Goal: Navigation & Orientation: Find specific page/section

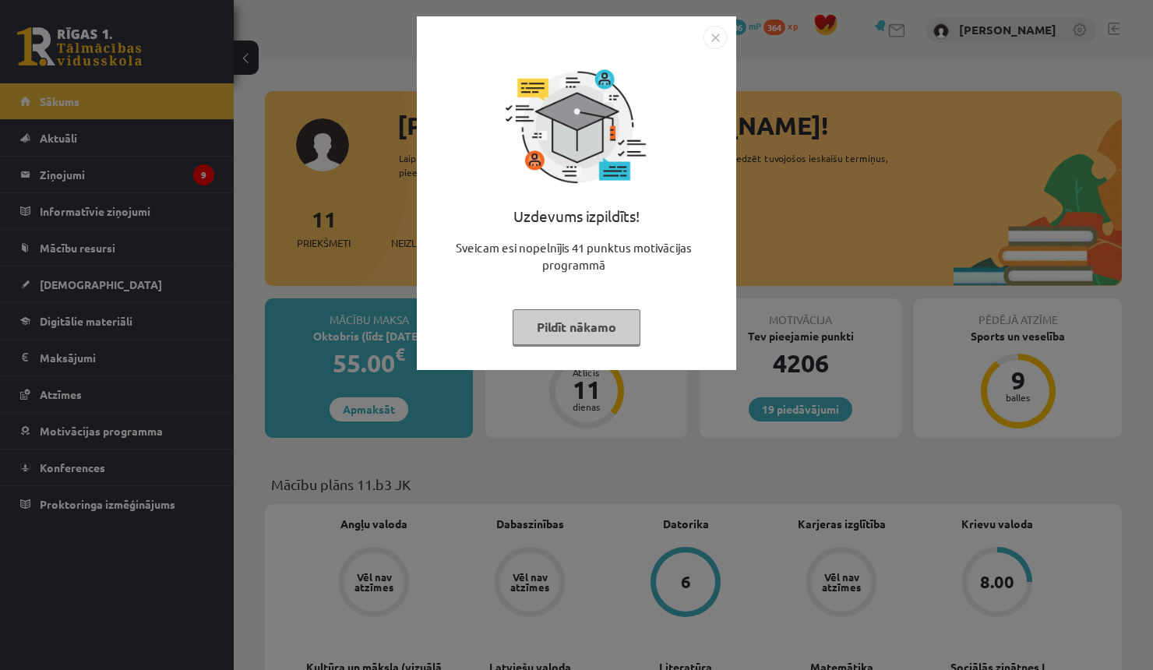
click at [594, 331] on button "Pildīt nākamo" at bounding box center [577, 327] width 128 height 36
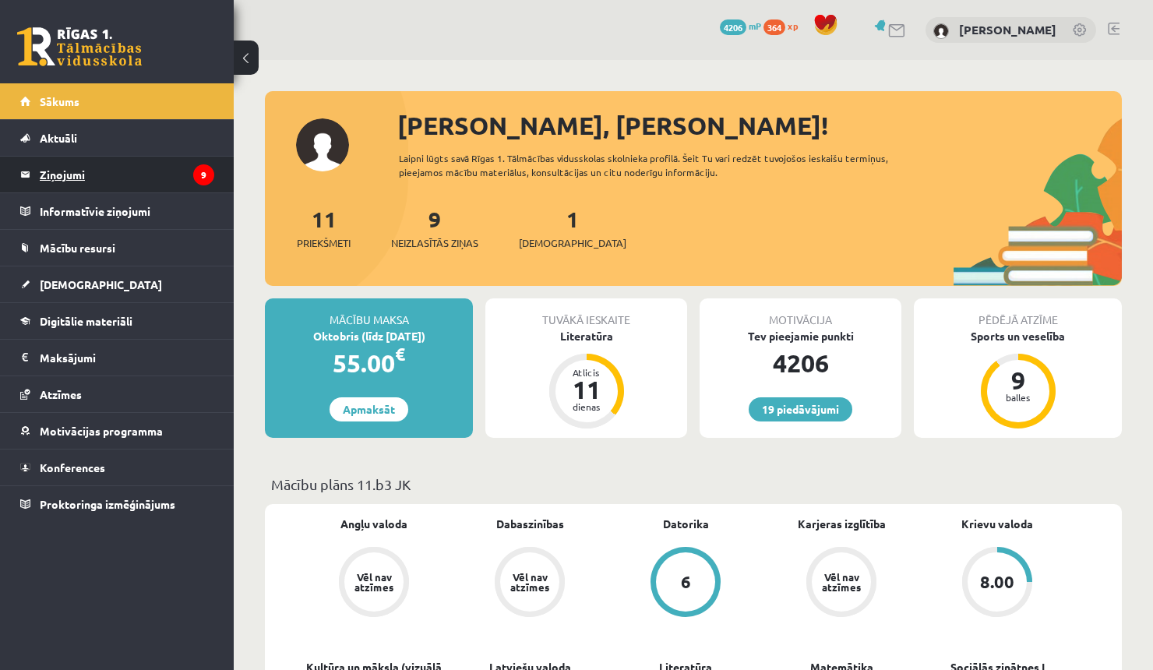
click at [193, 161] on legend "Ziņojumi 9" at bounding box center [127, 175] width 175 height 36
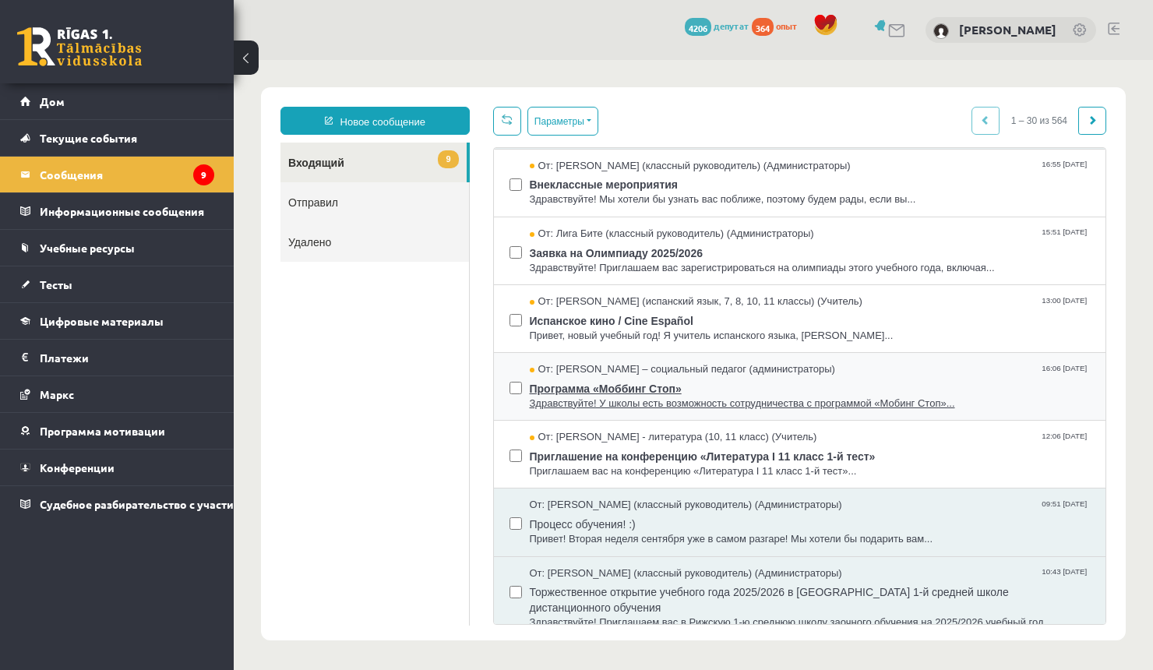
scroll to position [345, 0]
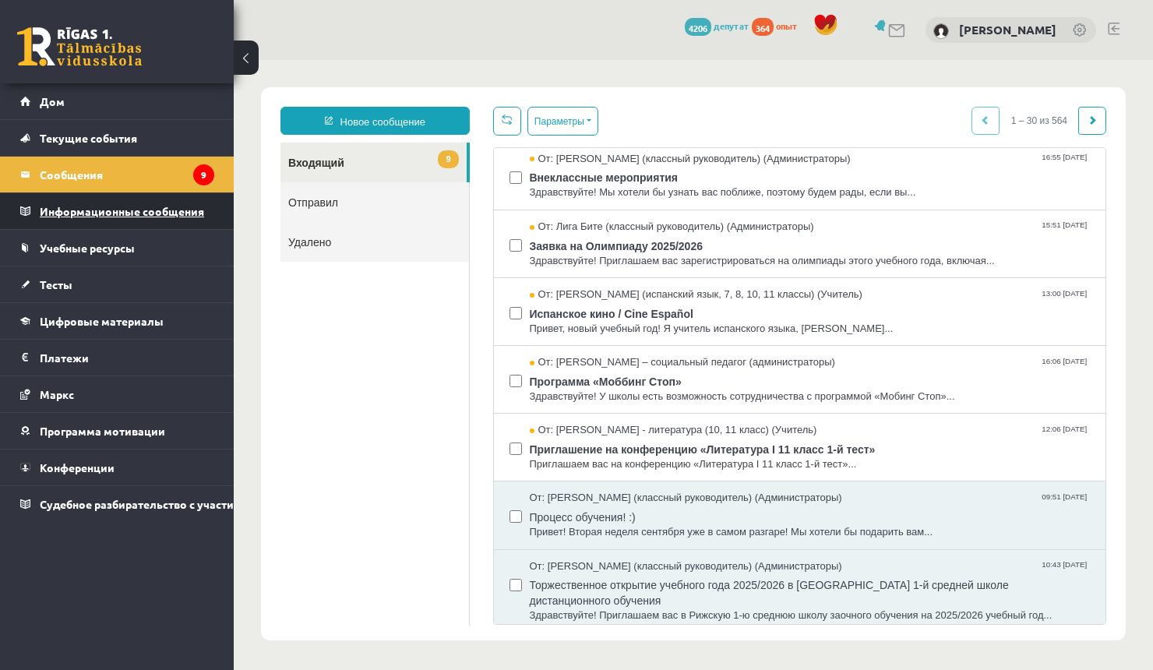
click at [89, 201] on legend "Информационные сообщения 0" at bounding box center [127, 211] width 175 height 36
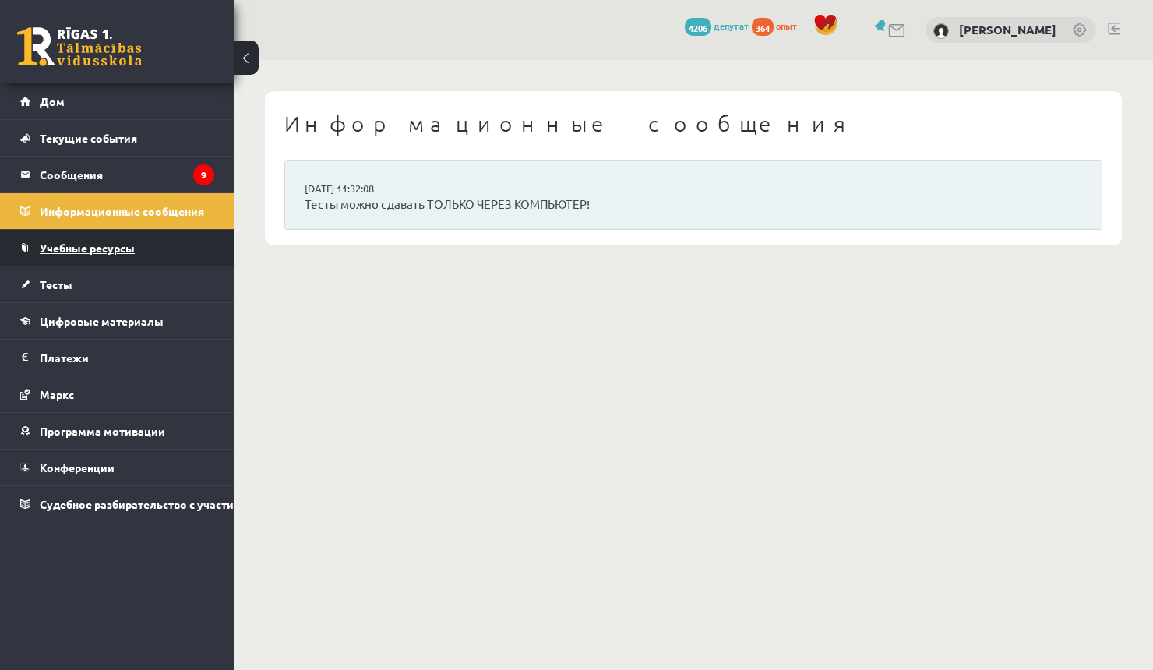
click at [72, 253] on font "Учебные ресурсы" at bounding box center [87, 248] width 95 height 14
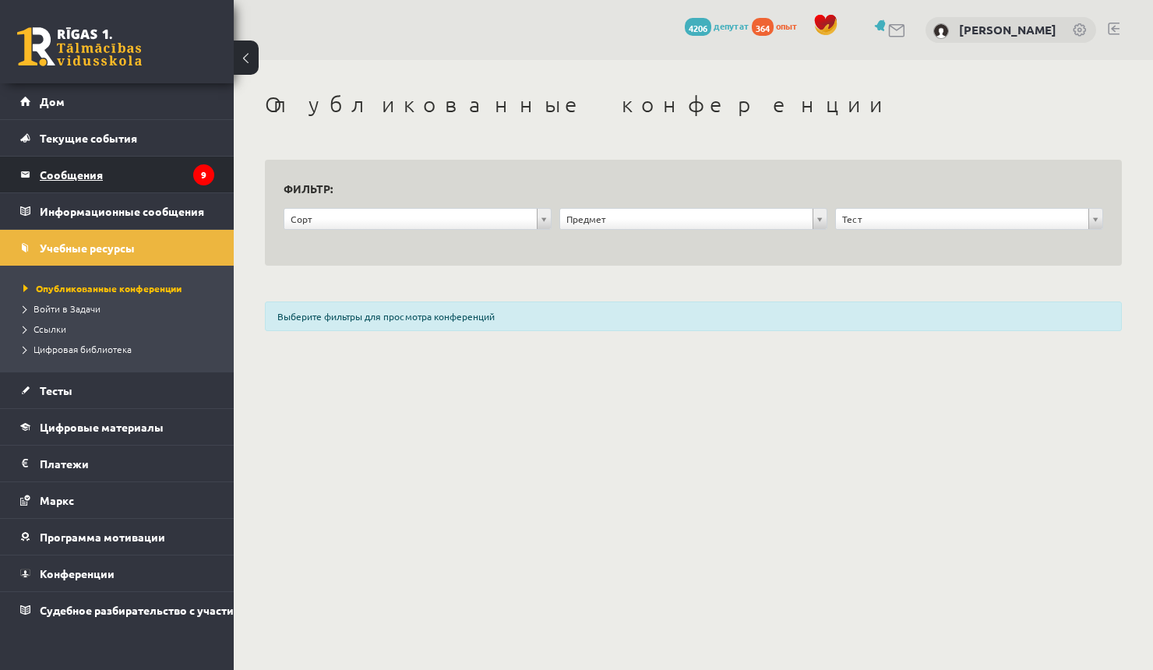
click at [90, 175] on font "Сообщения" at bounding box center [71, 174] width 63 height 14
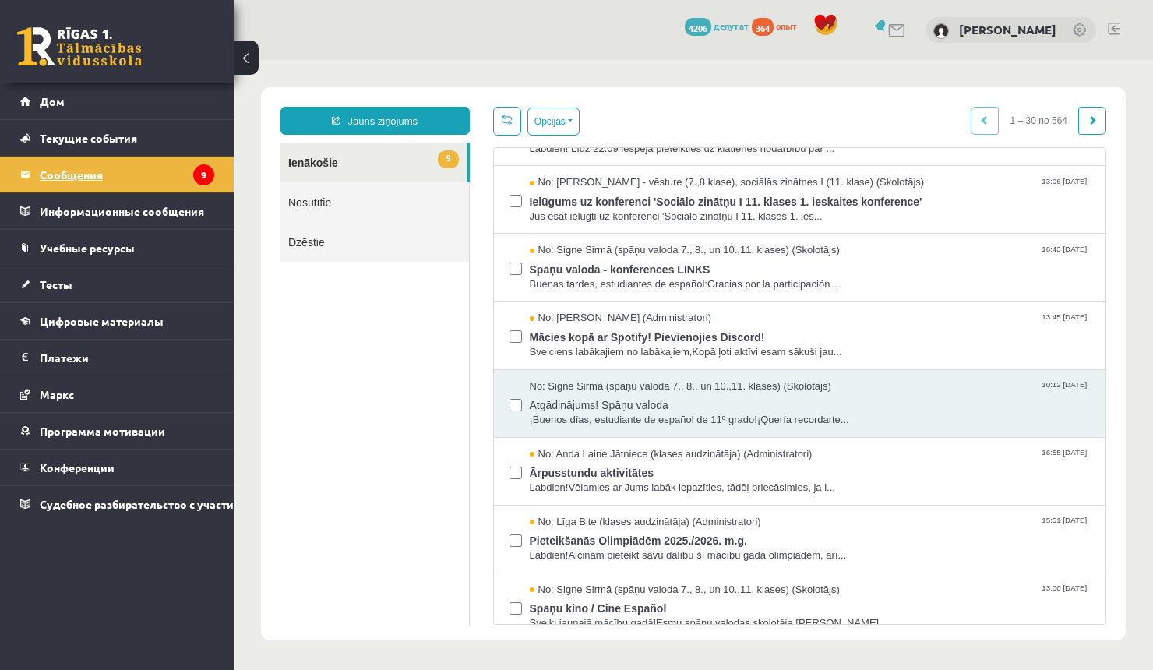
scroll to position [47, 0]
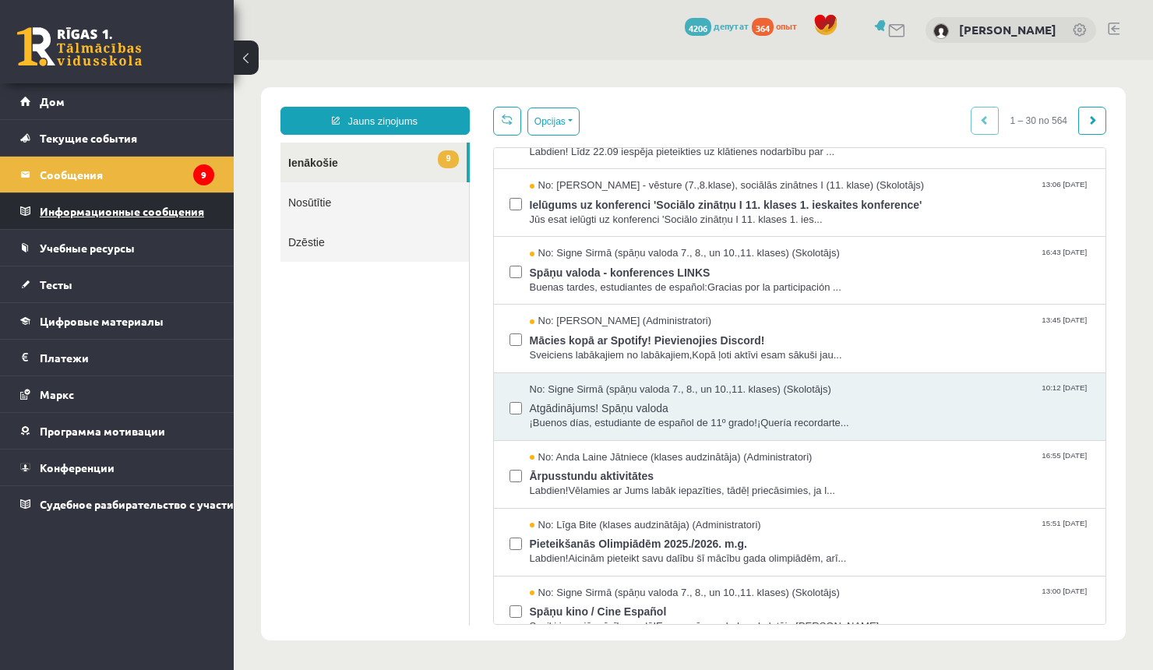
click at [76, 206] on font "Информационные сообщения" at bounding box center [122, 211] width 164 height 14
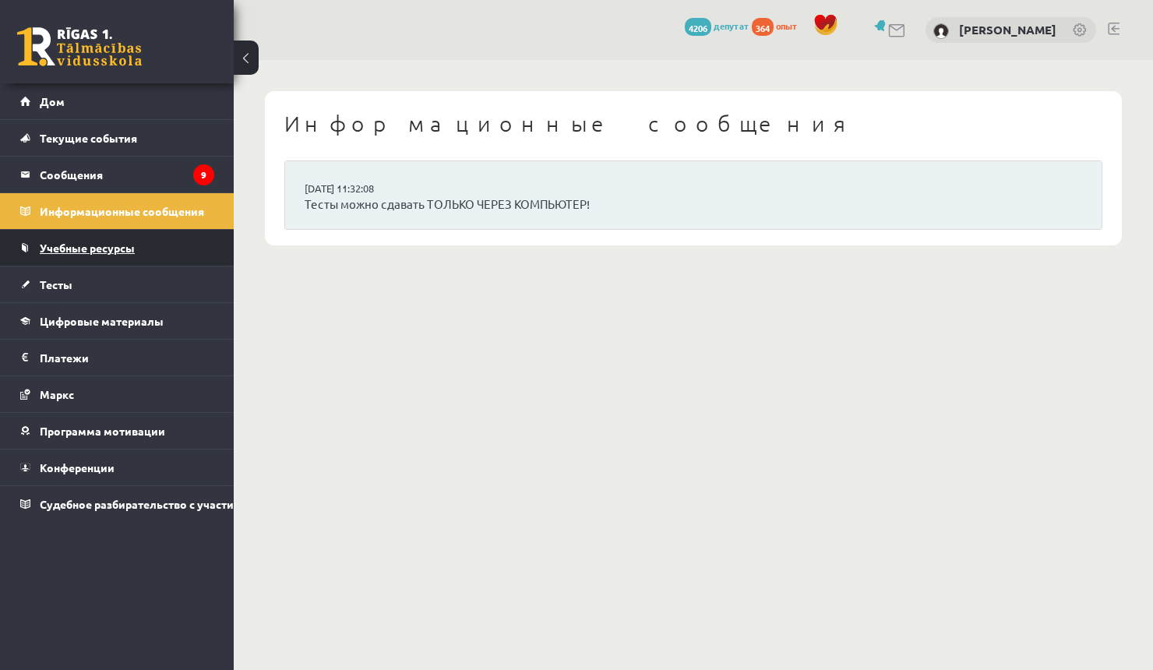
click at [74, 238] on link "Учебные ресурсы" at bounding box center [117, 248] width 194 height 36
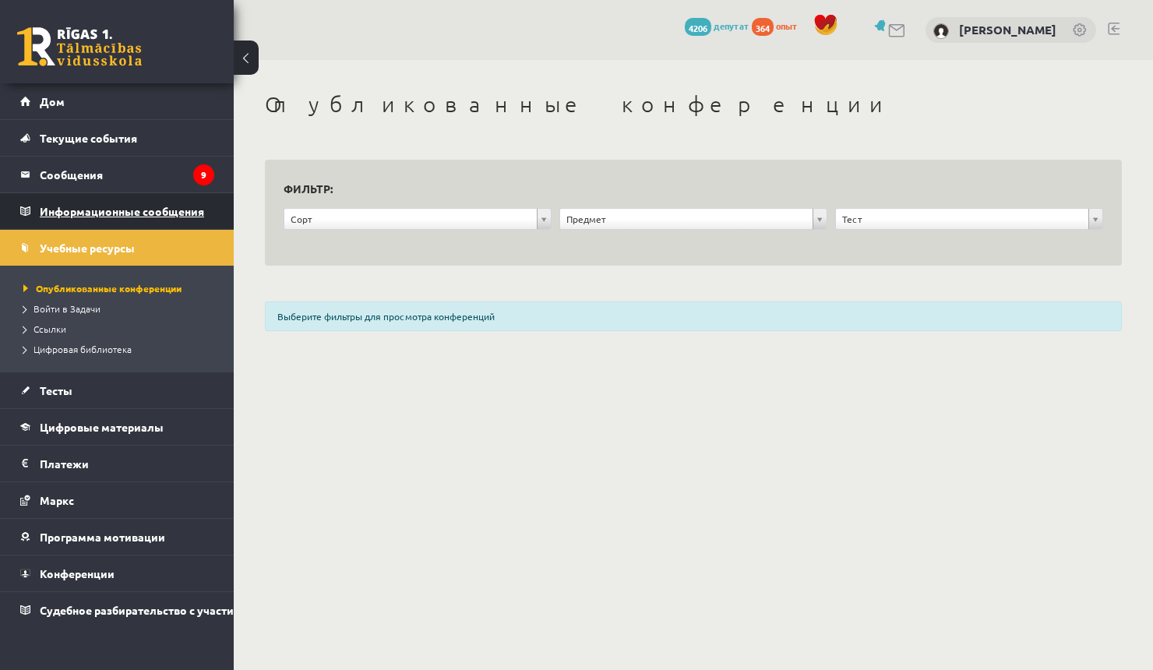
click at [93, 212] on font "Информационные сообщения" at bounding box center [122, 211] width 164 height 14
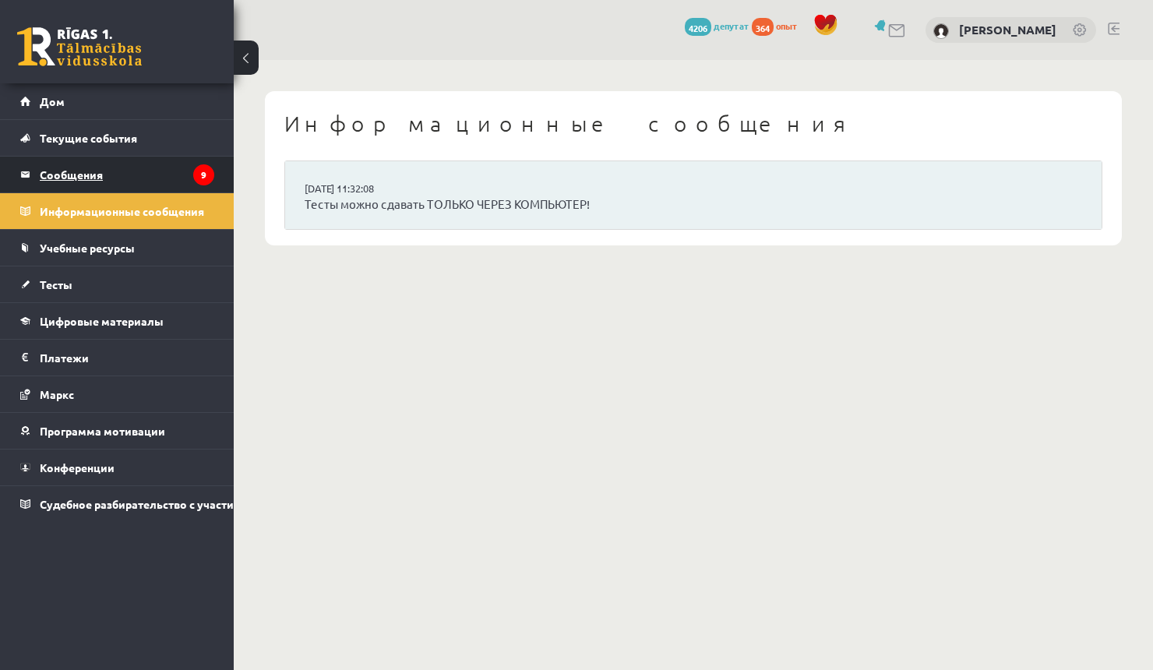
click at [68, 167] on legend "Сообщения 9" at bounding box center [127, 175] width 175 height 36
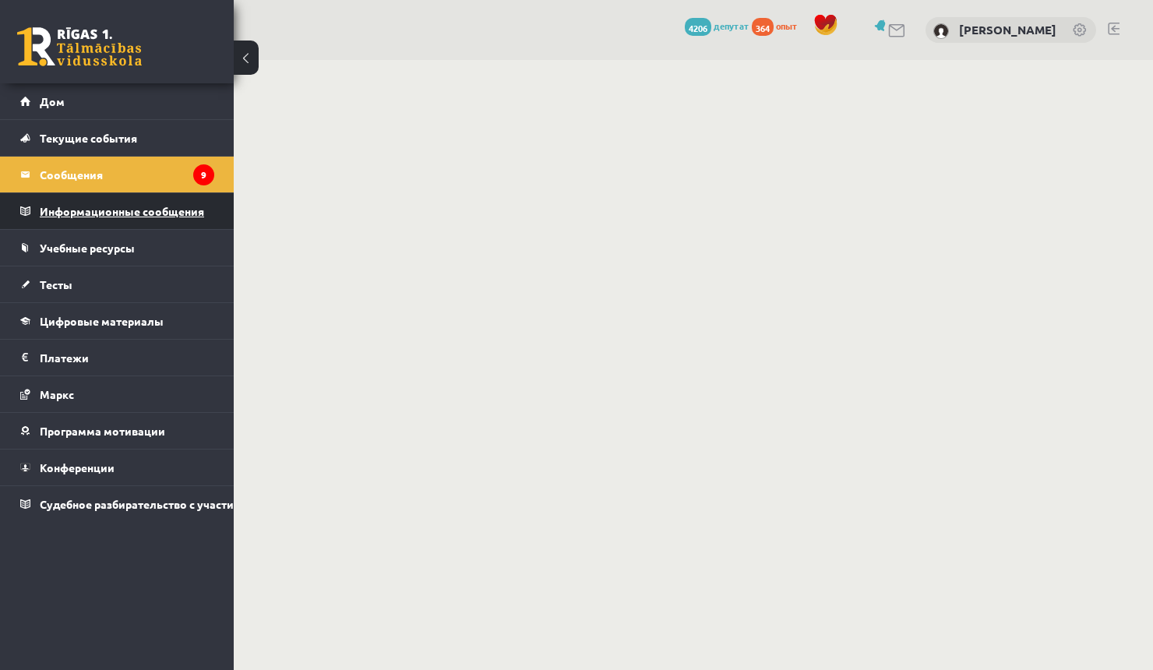
click at [79, 210] on font "Информационные сообщения" at bounding box center [122, 211] width 164 height 14
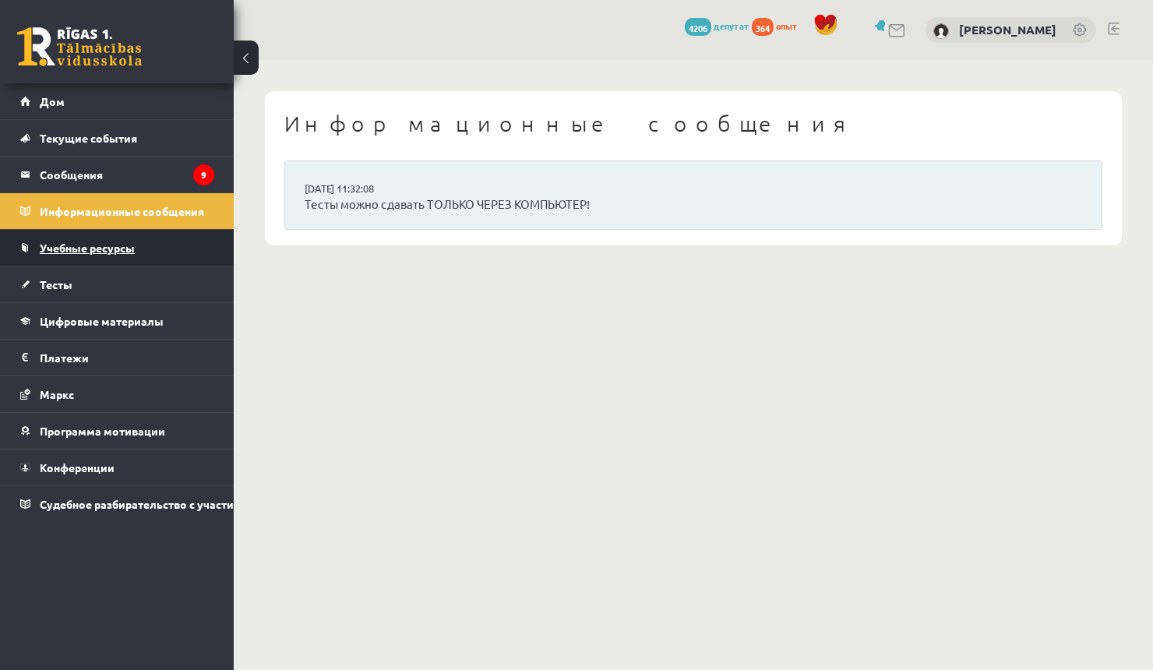
click at [90, 259] on link "Учебные ресурсы" at bounding box center [117, 248] width 194 height 36
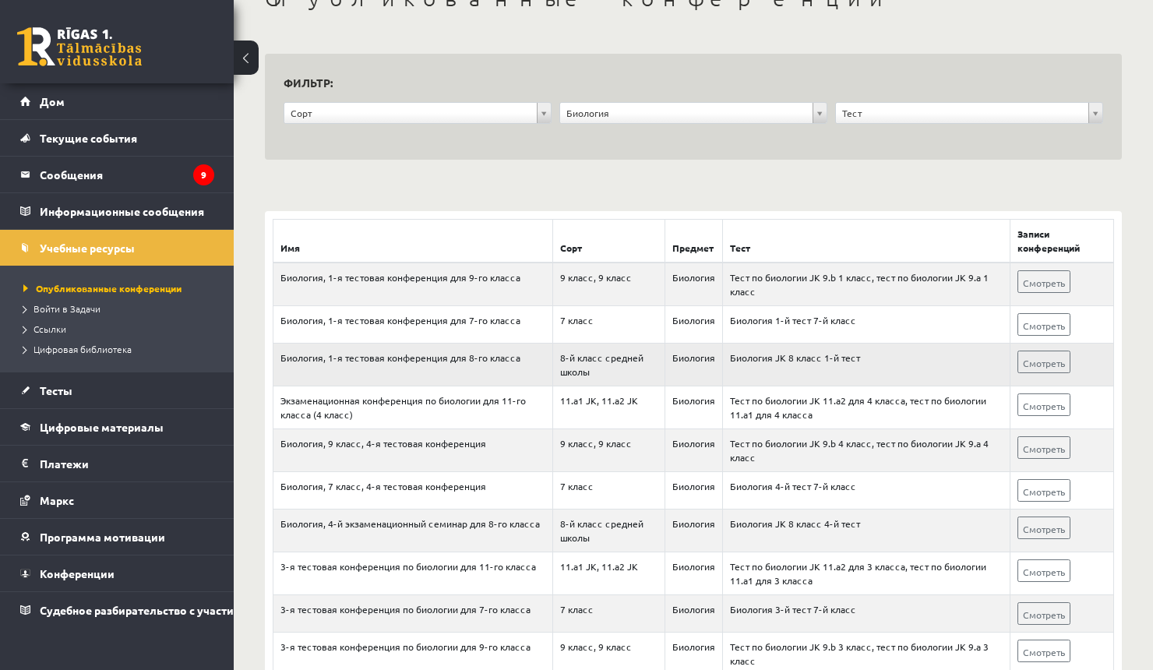
scroll to position [99, 0]
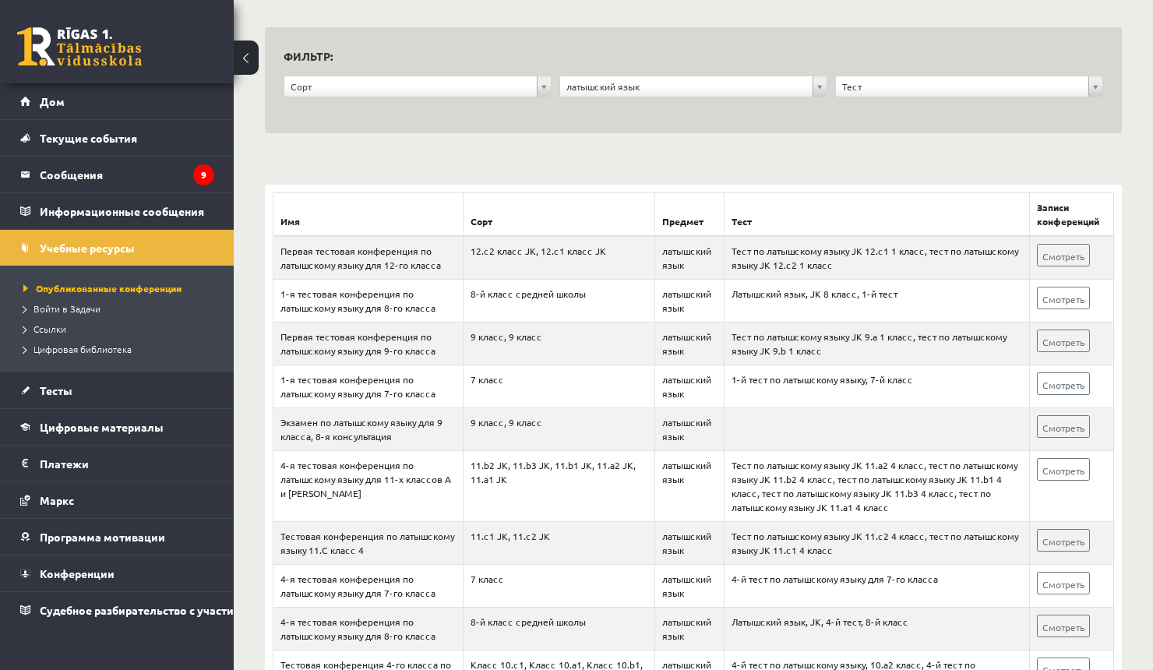
scroll to position [135, 0]
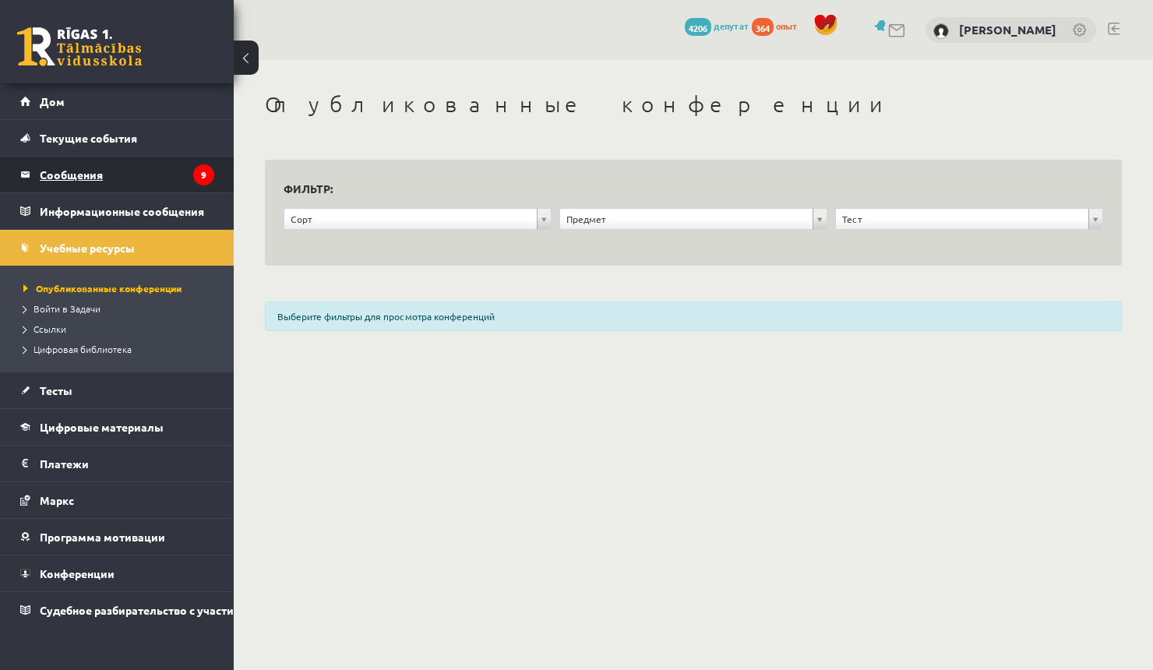
click at [75, 177] on font "Сообщения" at bounding box center [71, 174] width 63 height 14
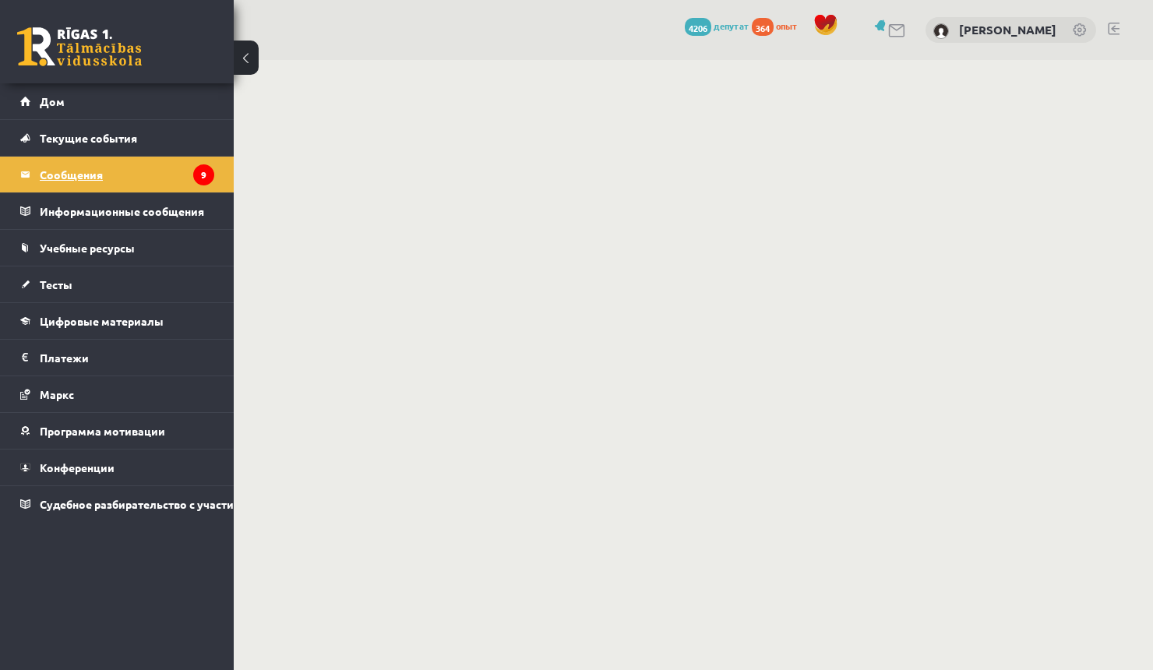
click at [92, 168] on font "Сообщения" at bounding box center [71, 174] width 63 height 14
click at [150, 179] on legend "Сообщения 9" at bounding box center [127, 175] width 175 height 36
click at [102, 142] on font "Текущие события" at bounding box center [88, 138] width 97 height 14
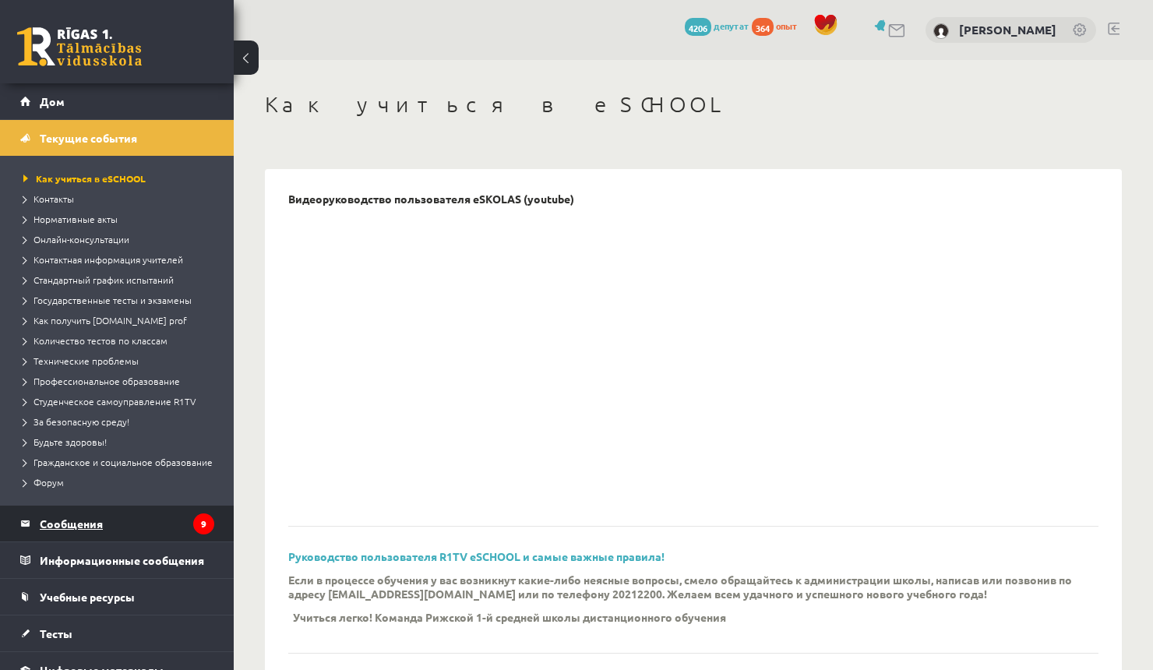
click at [57, 519] on font "Сообщения" at bounding box center [71, 524] width 63 height 14
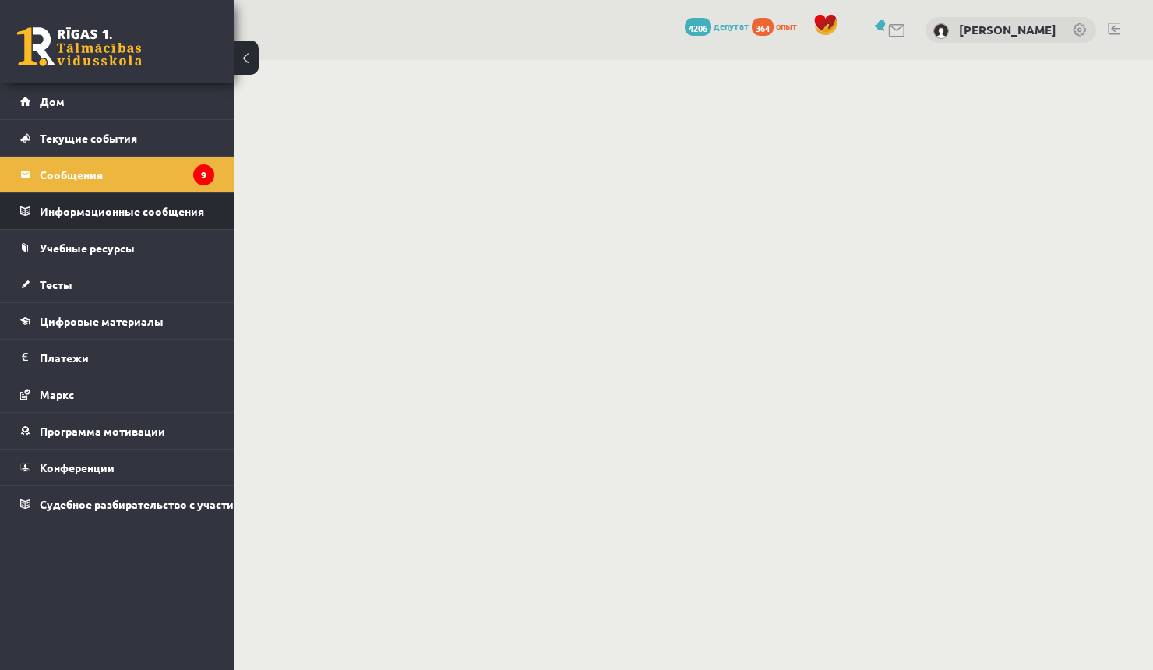
click at [72, 217] on legend "Информационные сообщения 0" at bounding box center [127, 211] width 175 height 36
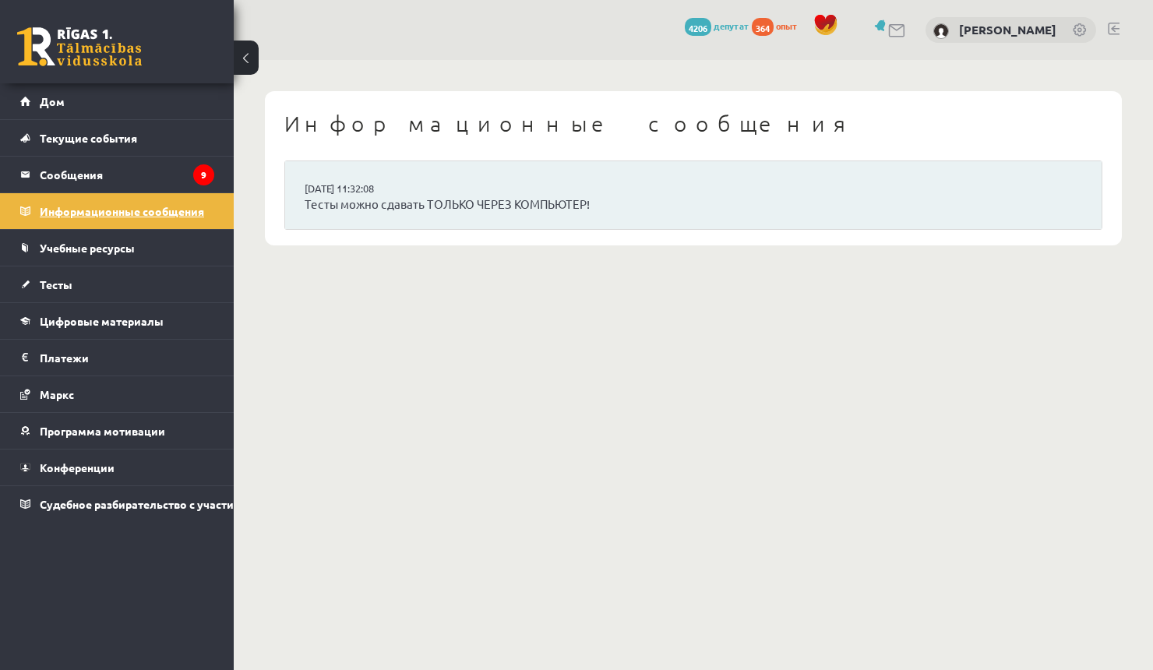
click at [83, 218] on legend "Информационные сообщения 0" at bounding box center [127, 211] width 175 height 36
click at [91, 230] on link "Учебные ресурсы" at bounding box center [117, 248] width 194 height 36
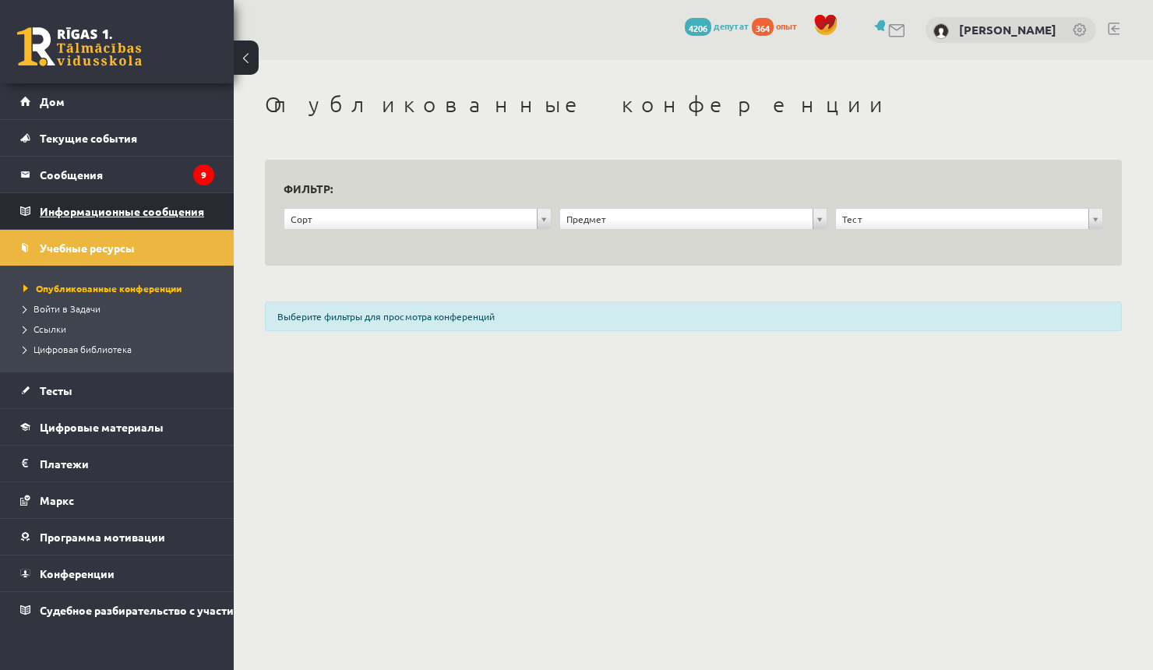
click at [76, 194] on legend "Информационные сообщения 0" at bounding box center [127, 211] width 175 height 36
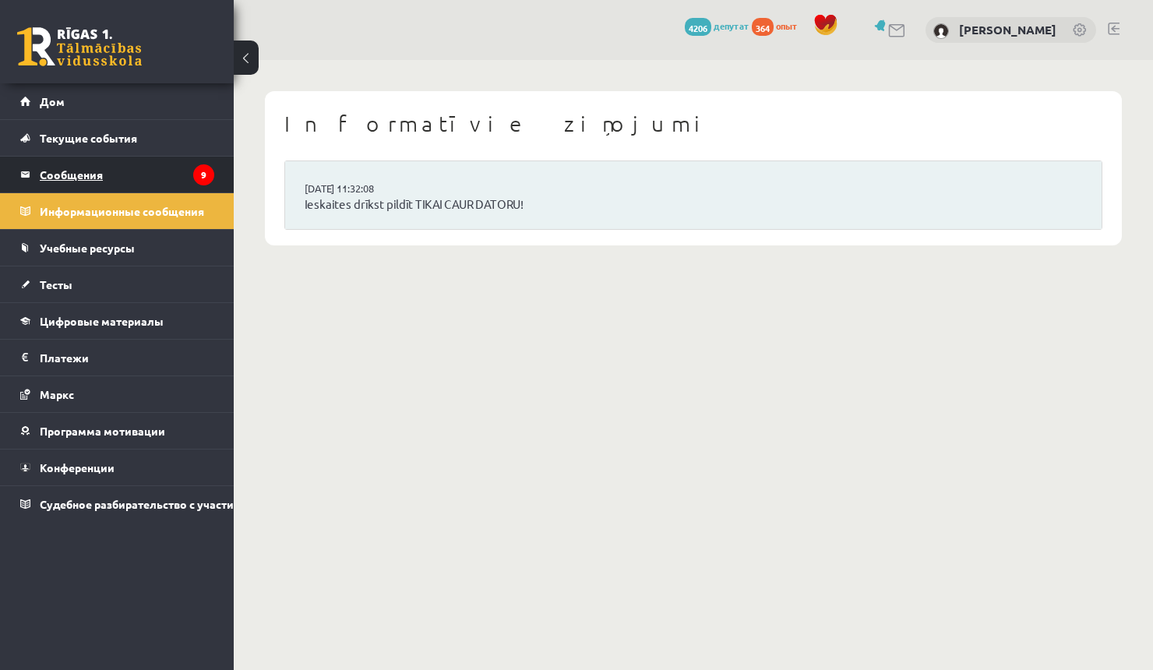
click at [69, 168] on font "Сообщения" at bounding box center [71, 174] width 63 height 14
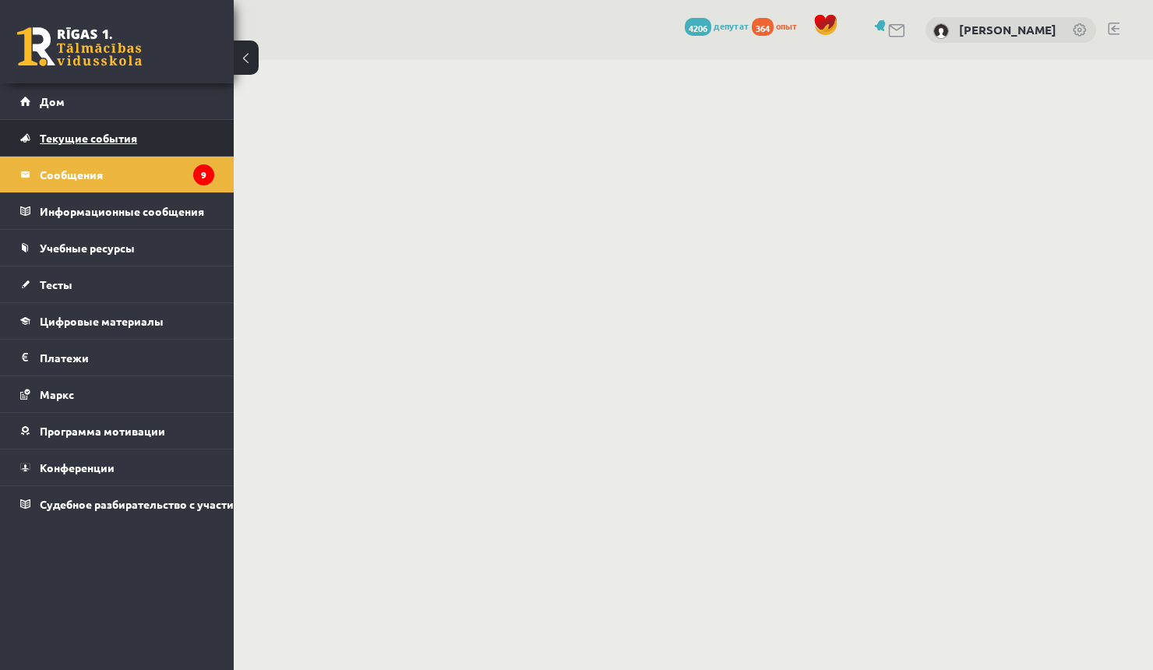
click at [51, 135] on font "Текущие события" at bounding box center [88, 138] width 97 height 14
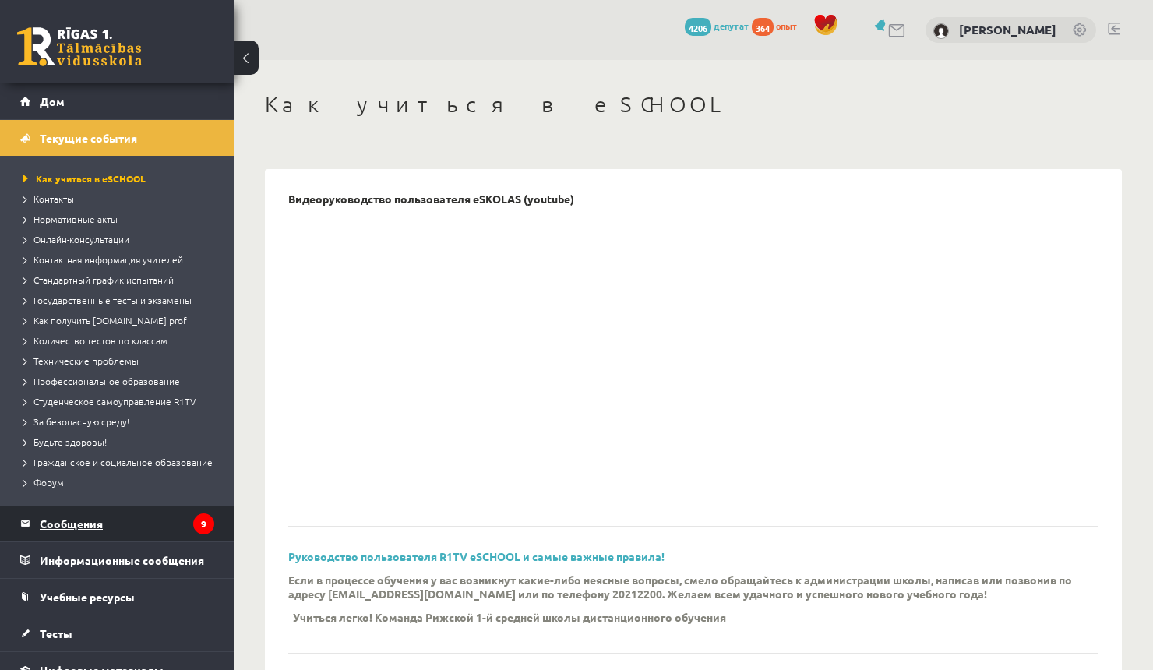
click at [61, 534] on legend "Сообщения 9" at bounding box center [127, 524] width 175 height 36
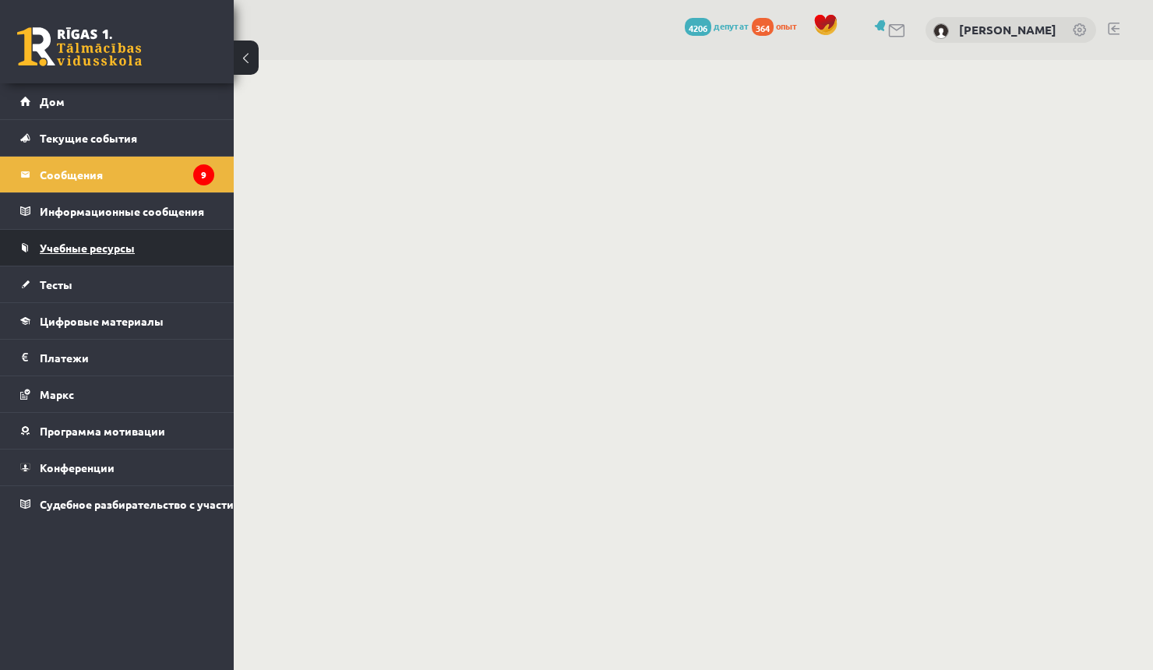
click at [72, 234] on link "Учебные ресурсы" at bounding box center [117, 248] width 194 height 36
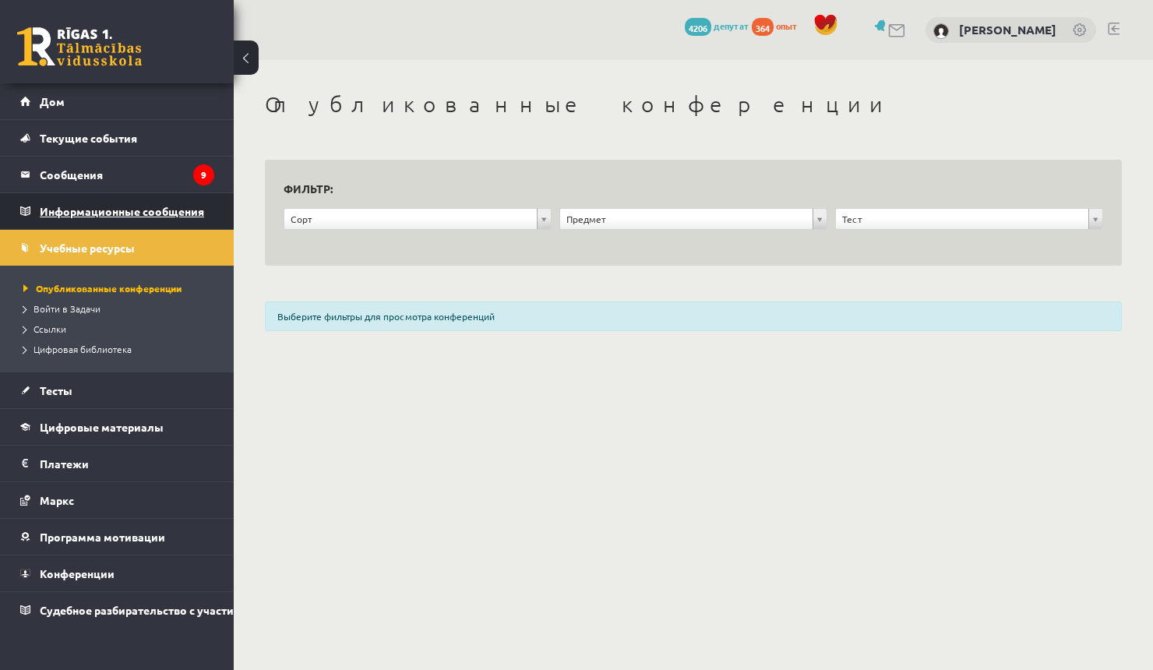
click at [57, 204] on legend "Информационные сообщения 0" at bounding box center [127, 211] width 175 height 36
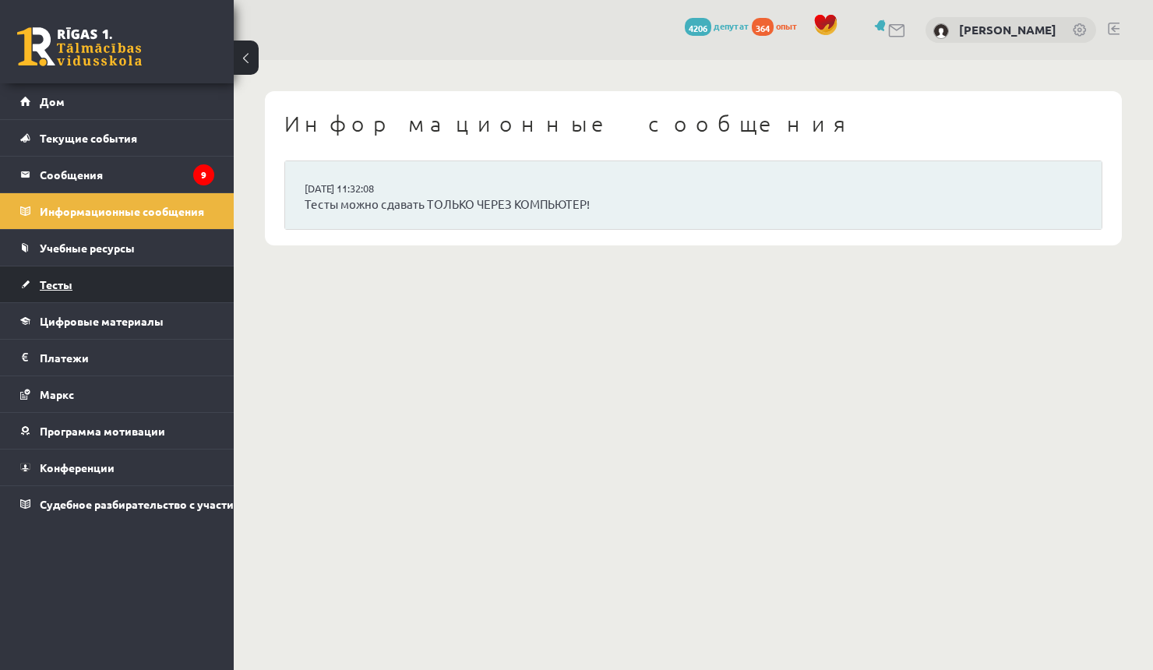
click at [70, 280] on font "Тесты" at bounding box center [56, 284] width 33 height 14
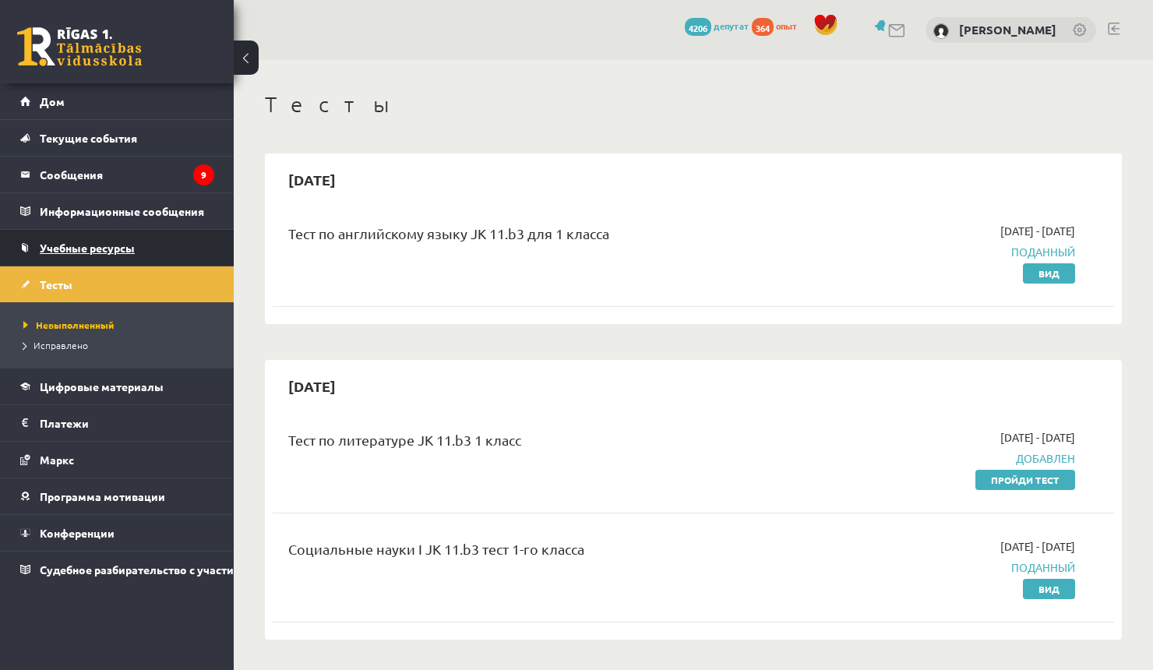
click at [62, 242] on font "Учебные ресурсы" at bounding box center [87, 248] width 95 height 14
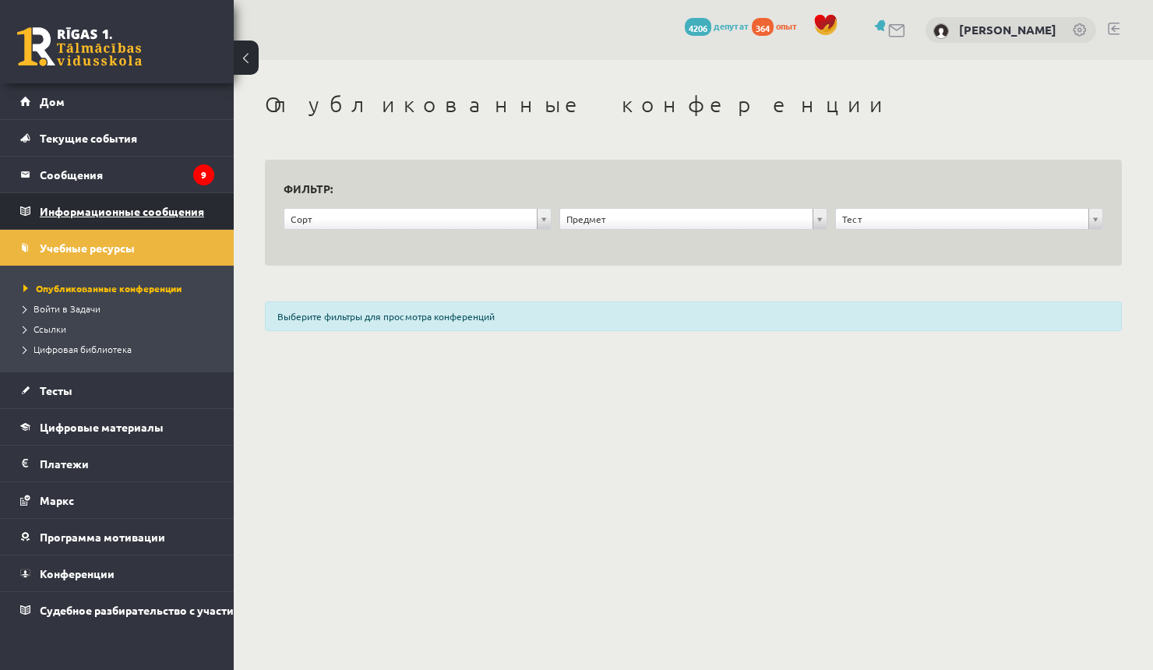
click at [49, 206] on font "Информационные сообщения" at bounding box center [122, 211] width 164 height 14
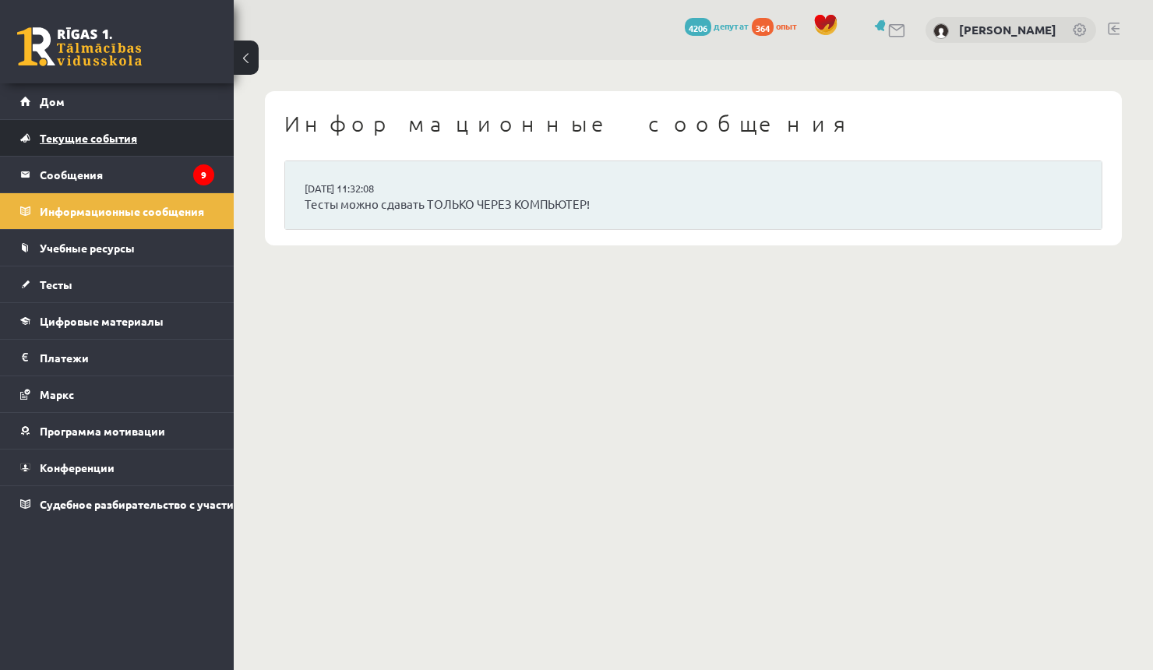
click at [67, 153] on link "Текущие события" at bounding box center [117, 138] width 194 height 36
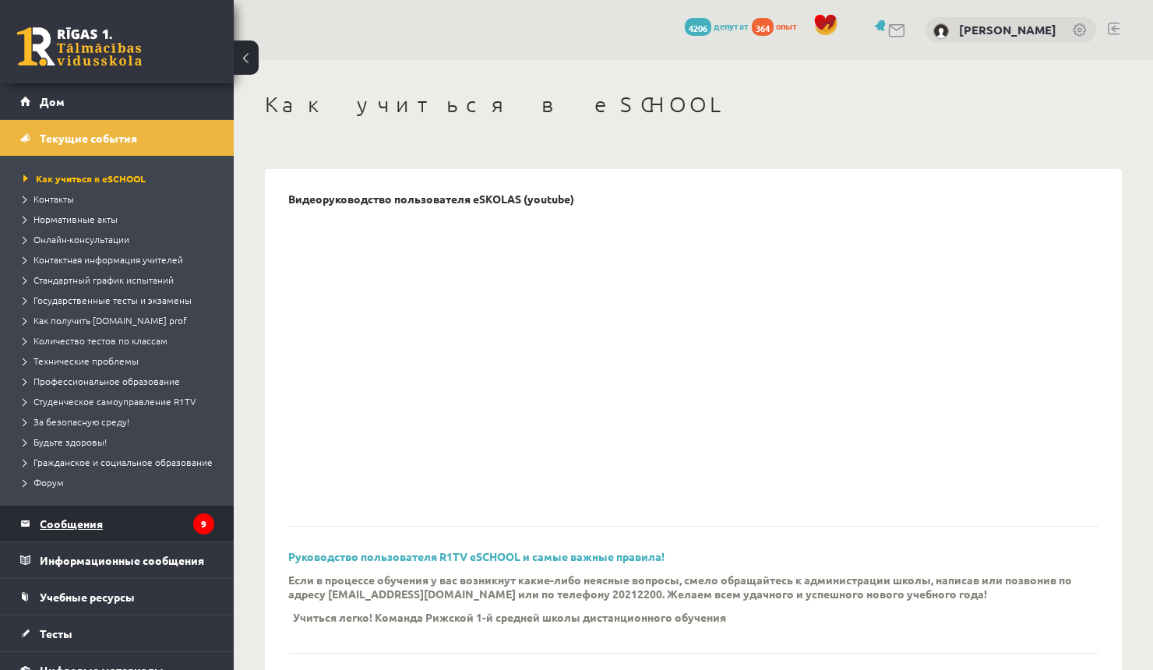
click at [58, 529] on font "Сообщения" at bounding box center [71, 524] width 63 height 14
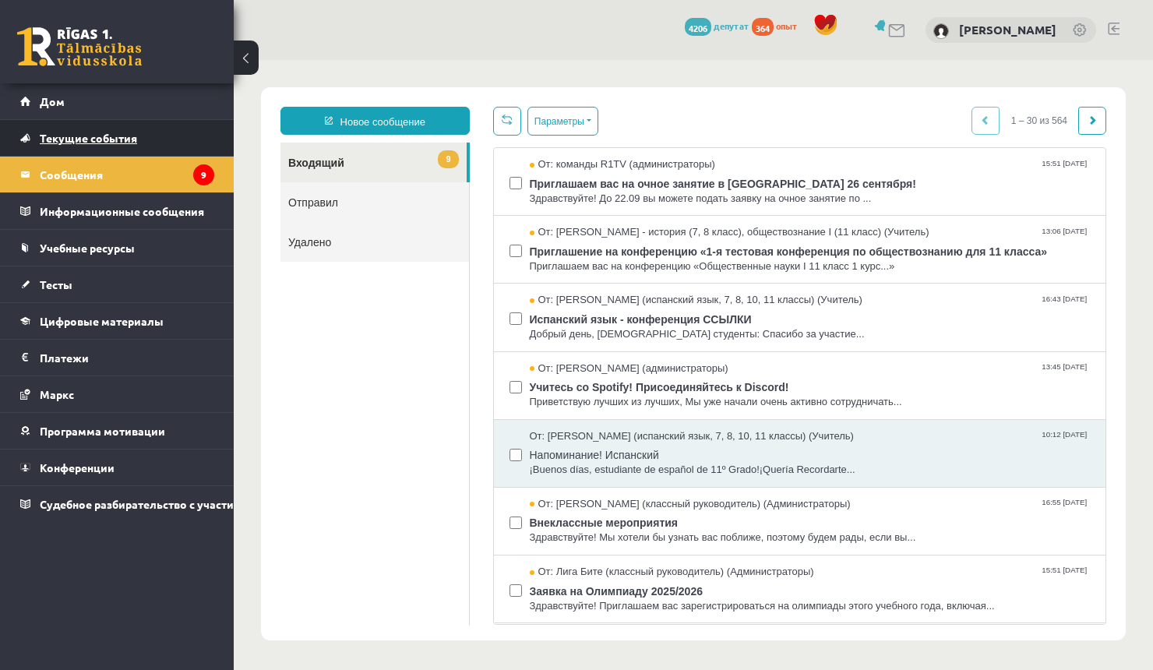
click at [87, 132] on font "Текущие события" at bounding box center [88, 138] width 97 height 14
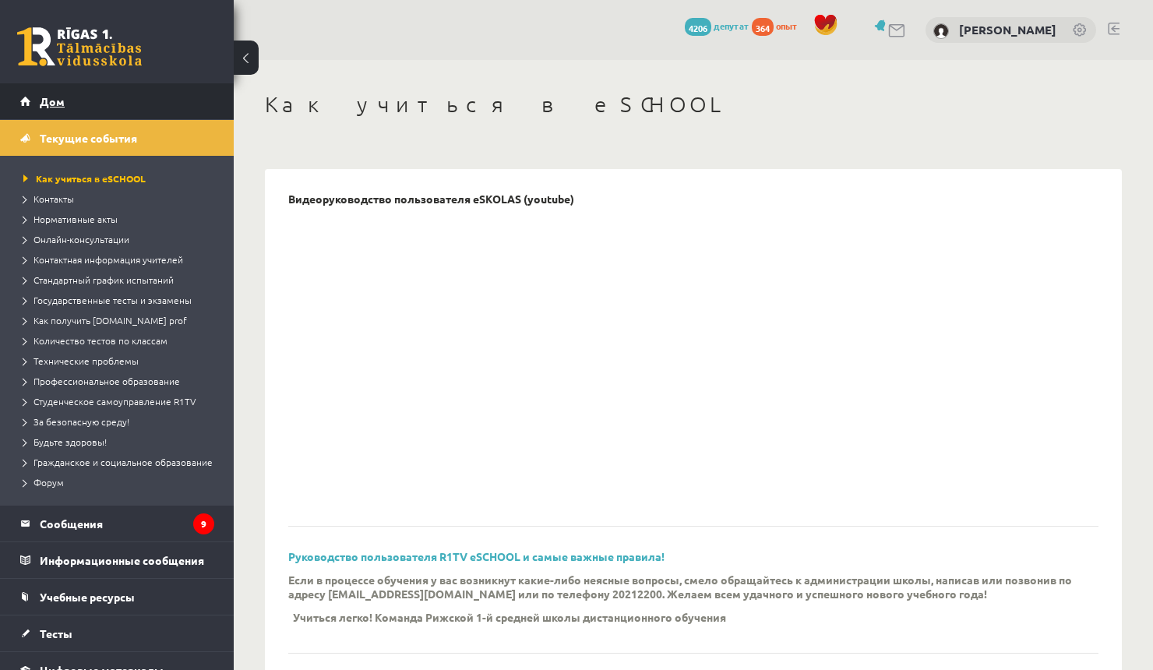
click at [55, 105] on font "Дом" at bounding box center [52, 101] width 25 height 14
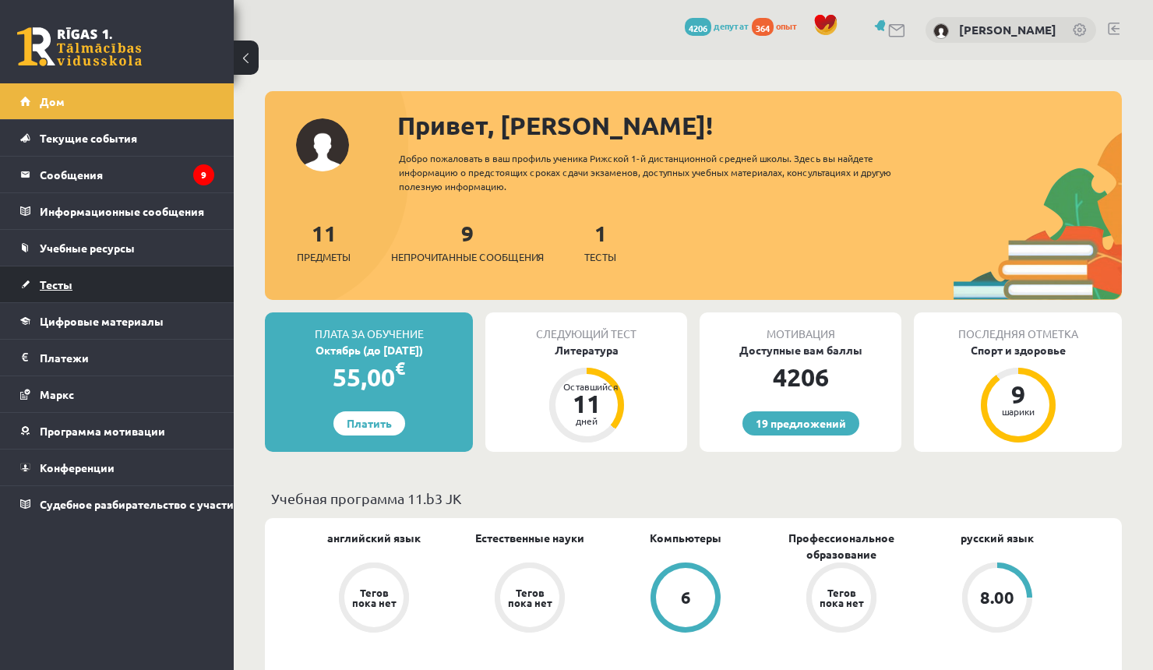
click at [90, 281] on link "Тесты" at bounding box center [117, 284] width 194 height 36
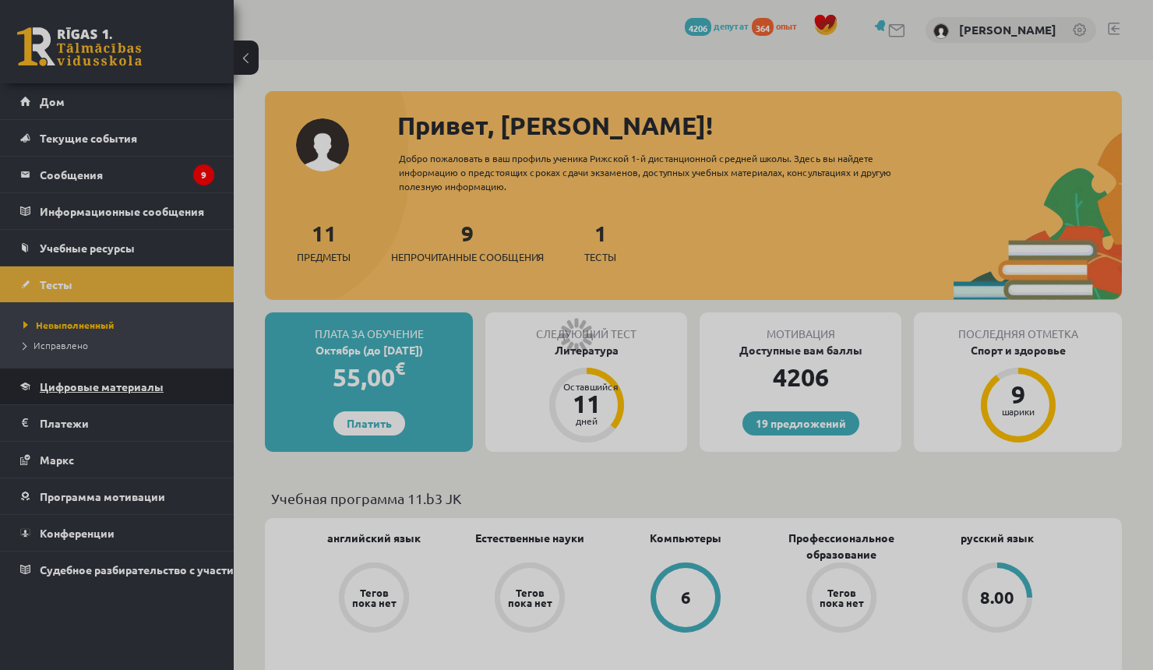
click at [61, 383] on font "Цифровые материалы" at bounding box center [102, 386] width 124 height 14
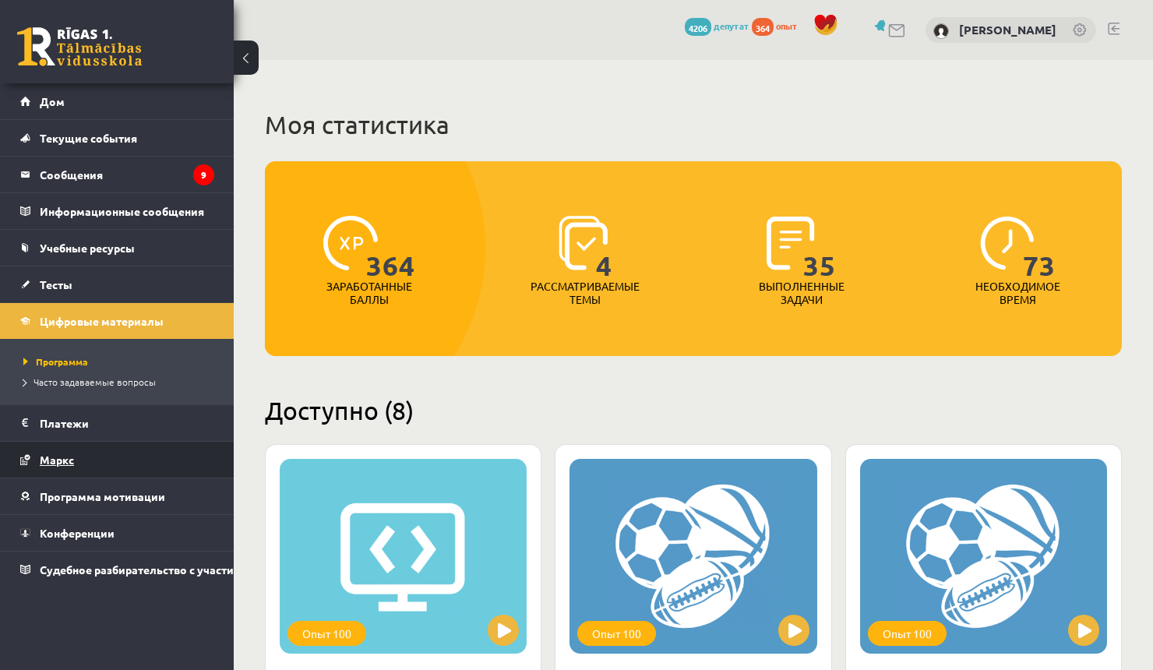
click at [61, 446] on link "Маркс" at bounding box center [117, 460] width 194 height 36
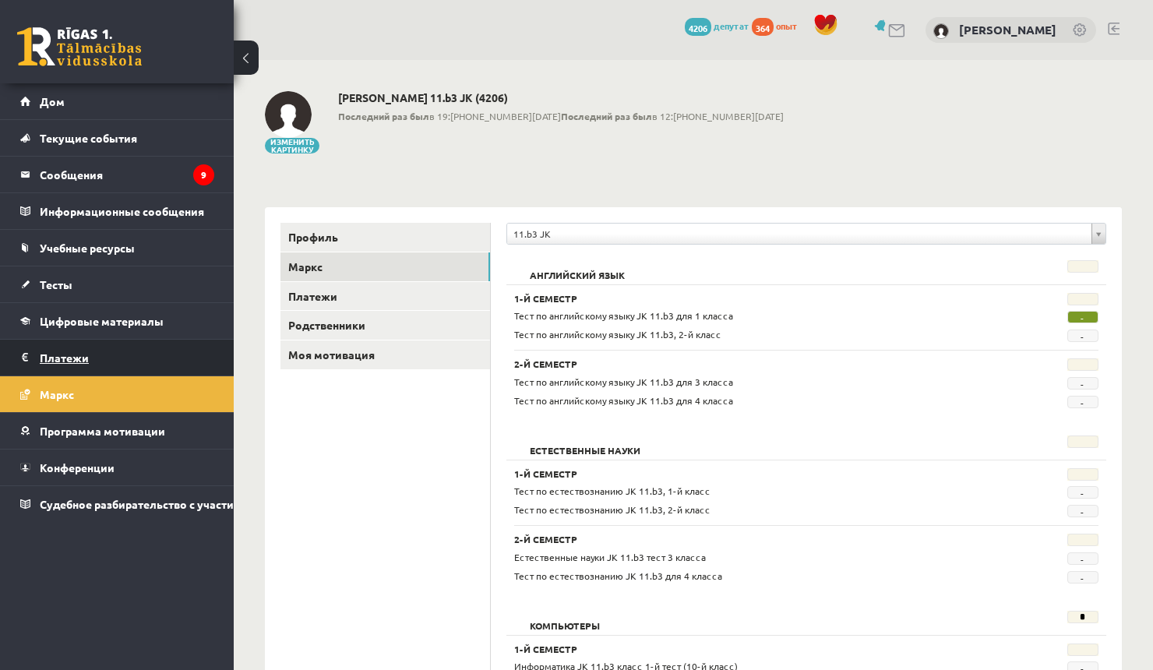
click at [62, 358] on font "Платежи" at bounding box center [64, 358] width 49 height 14
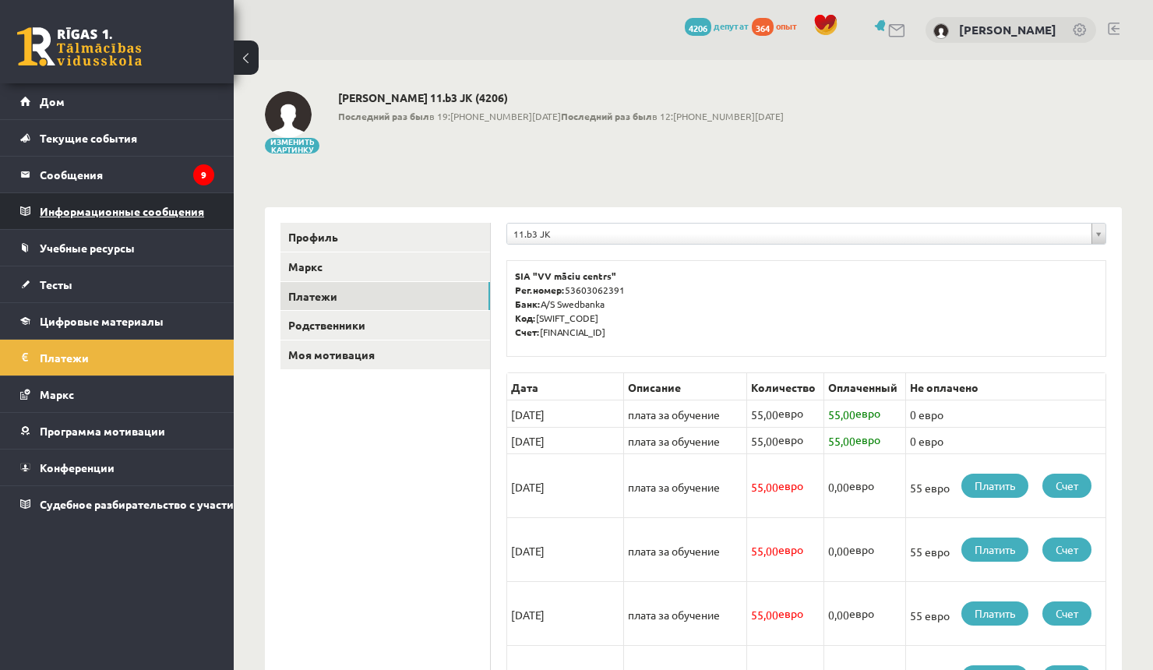
click at [56, 214] on font "Информационные сообщения" at bounding box center [122, 211] width 164 height 14
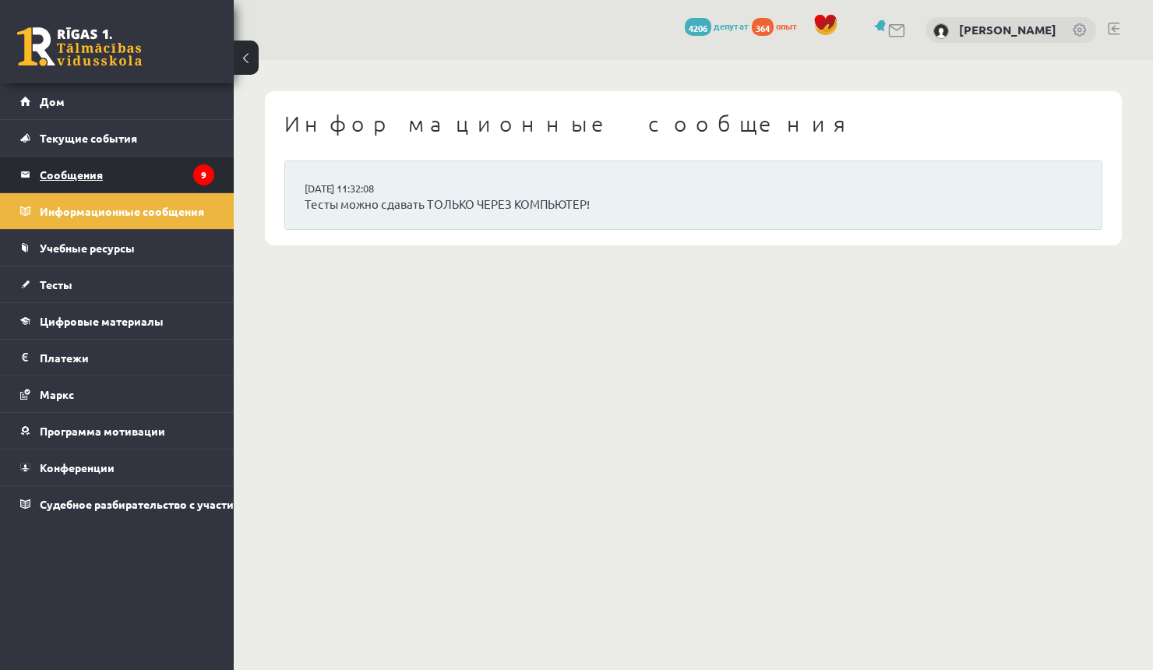
click at [60, 163] on legend "Сообщения 9" at bounding box center [127, 175] width 175 height 36
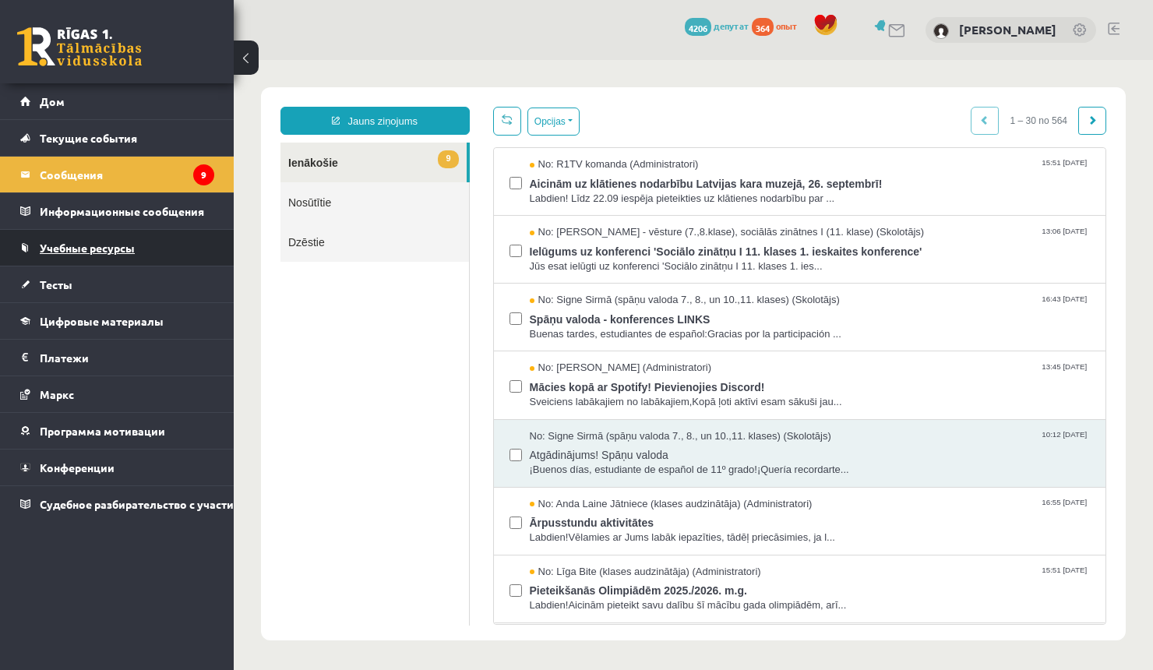
click at [77, 259] on link "Учебные ресурсы" at bounding box center [117, 248] width 194 height 36
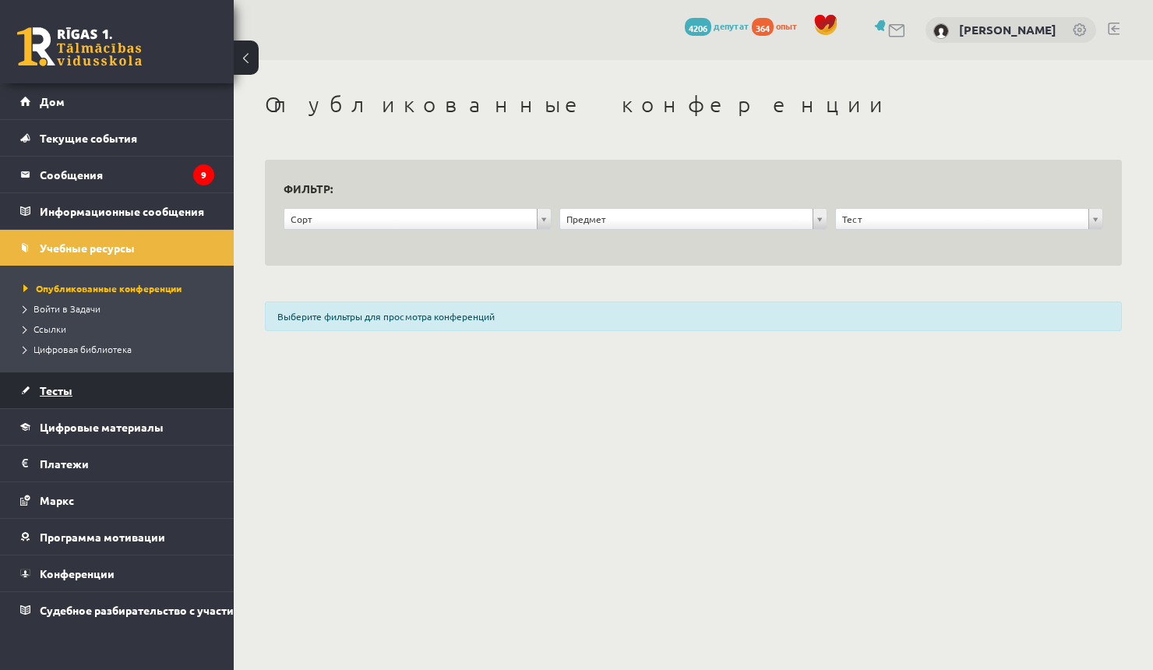
click at [54, 381] on link "Тесты" at bounding box center [117, 390] width 194 height 36
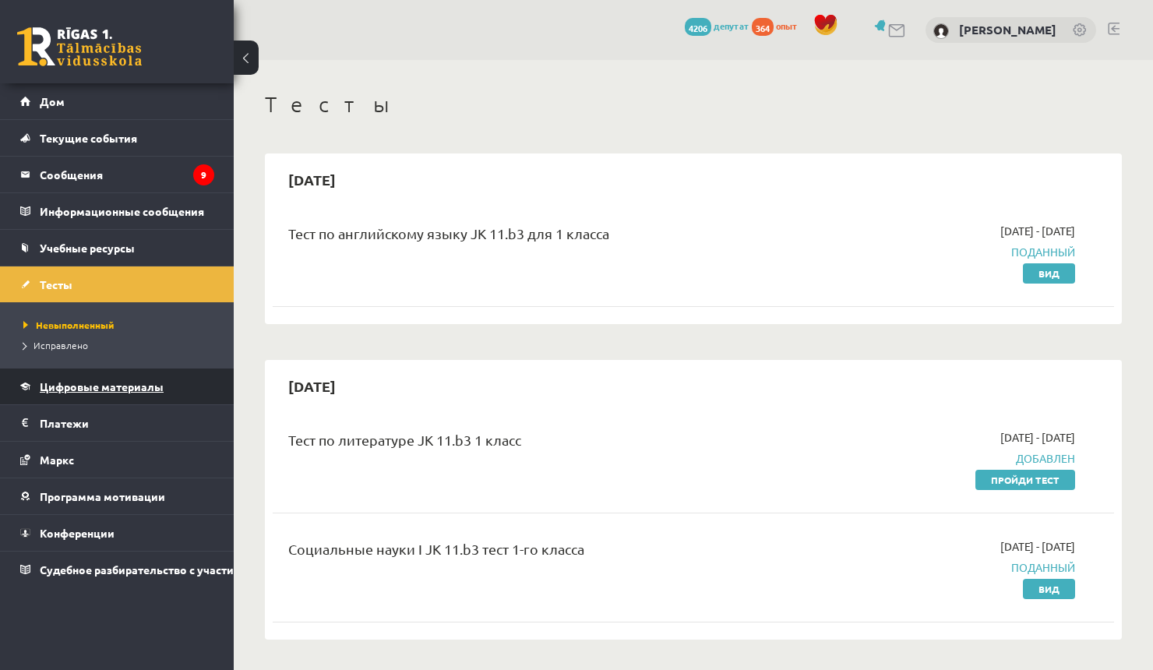
click at [52, 391] on font "Цифровые материалы" at bounding box center [102, 386] width 124 height 14
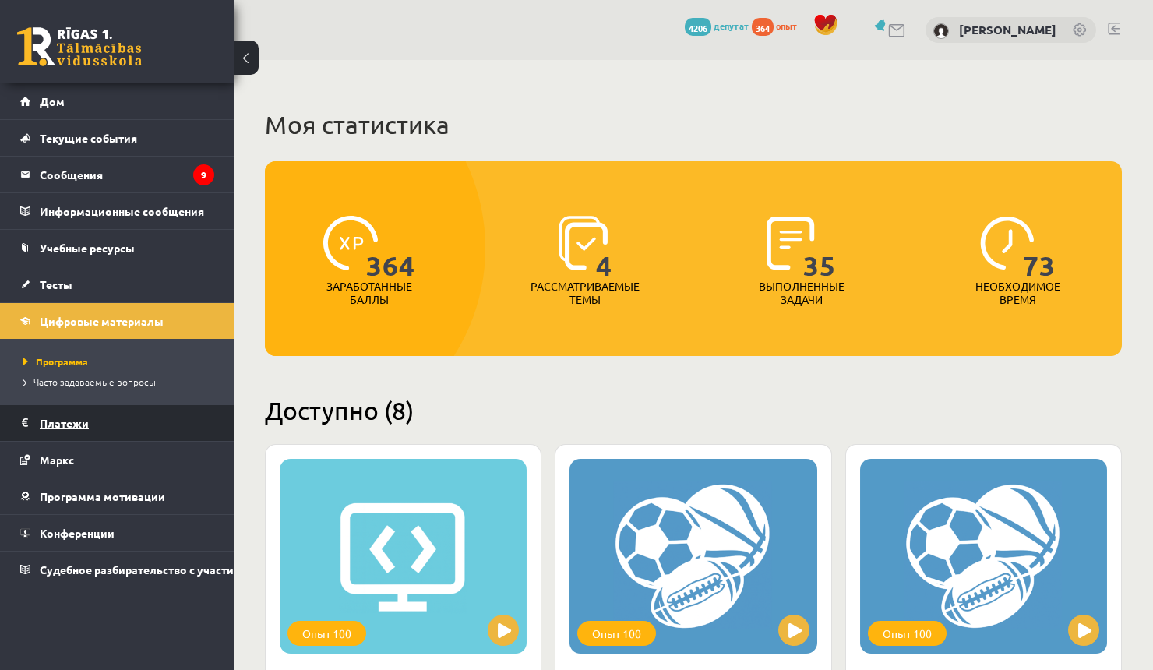
click at [52, 420] on font "Платежи" at bounding box center [64, 423] width 49 height 14
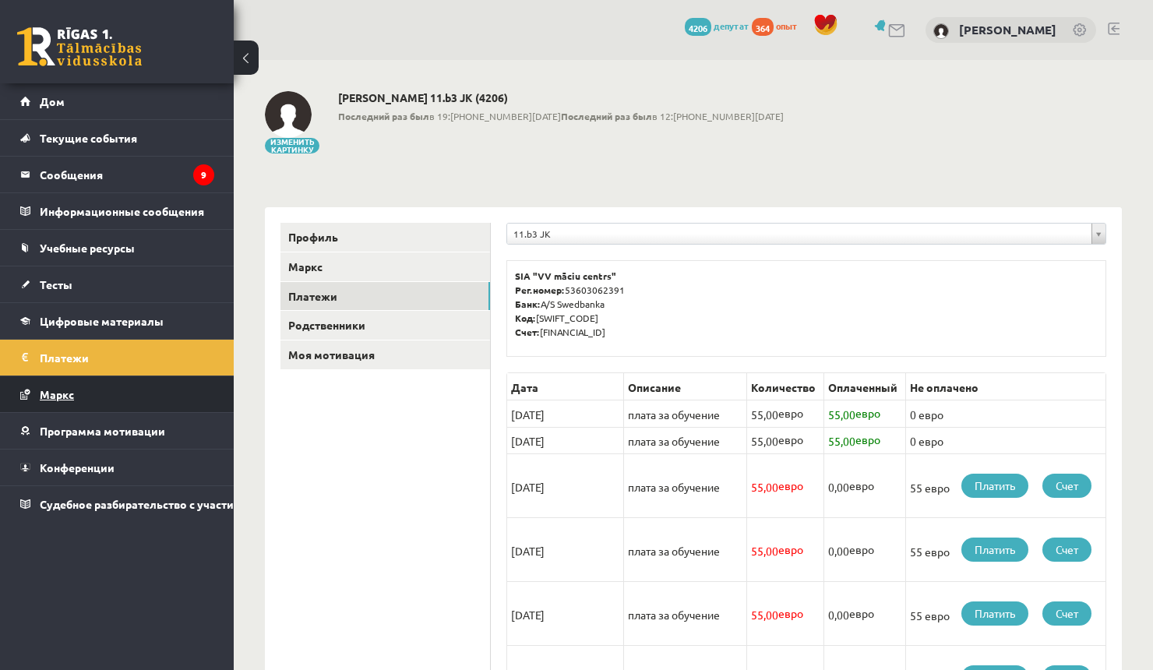
click at [57, 400] on link "Маркс" at bounding box center [117, 394] width 194 height 36
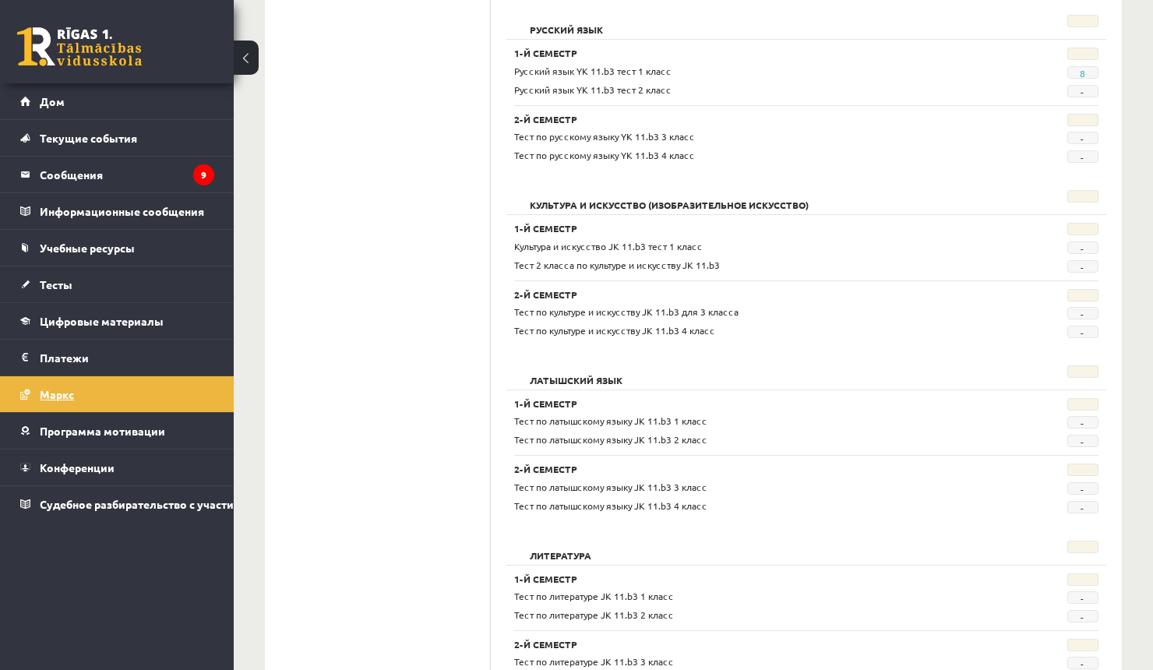
scroll to position [772, 0]
click at [86, 431] on font "Программа мотивации" at bounding box center [102, 431] width 125 height 14
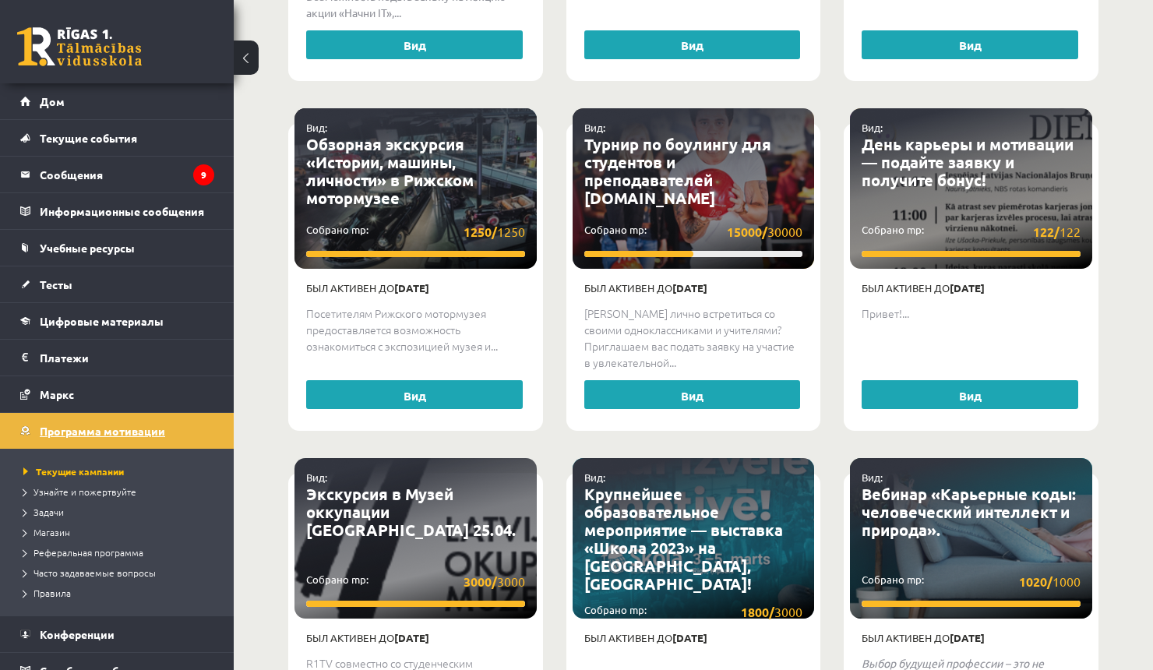
scroll to position [3588, 0]
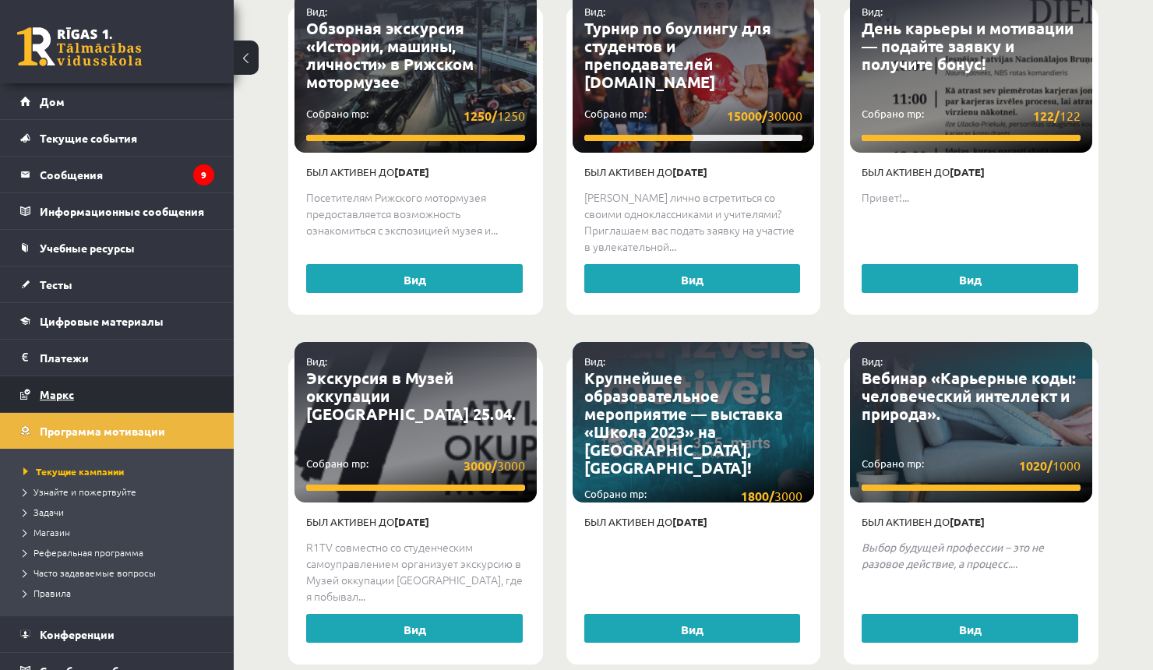
click at [63, 395] on font "Маркс" at bounding box center [57, 394] width 34 height 14
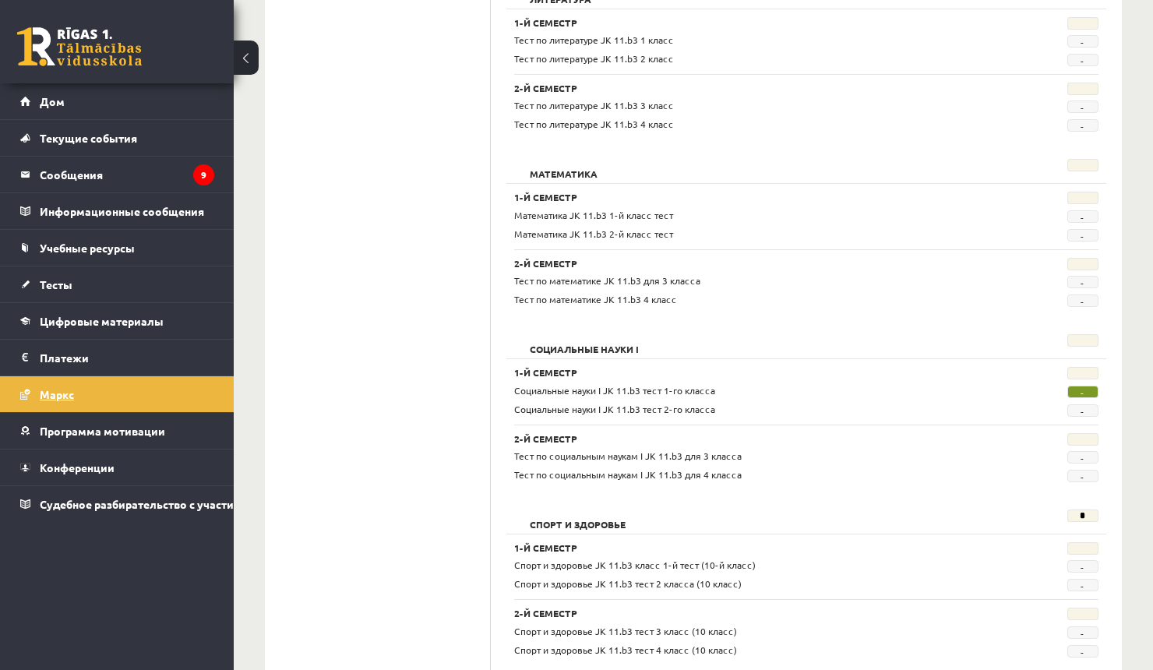
scroll to position [1331, 0]
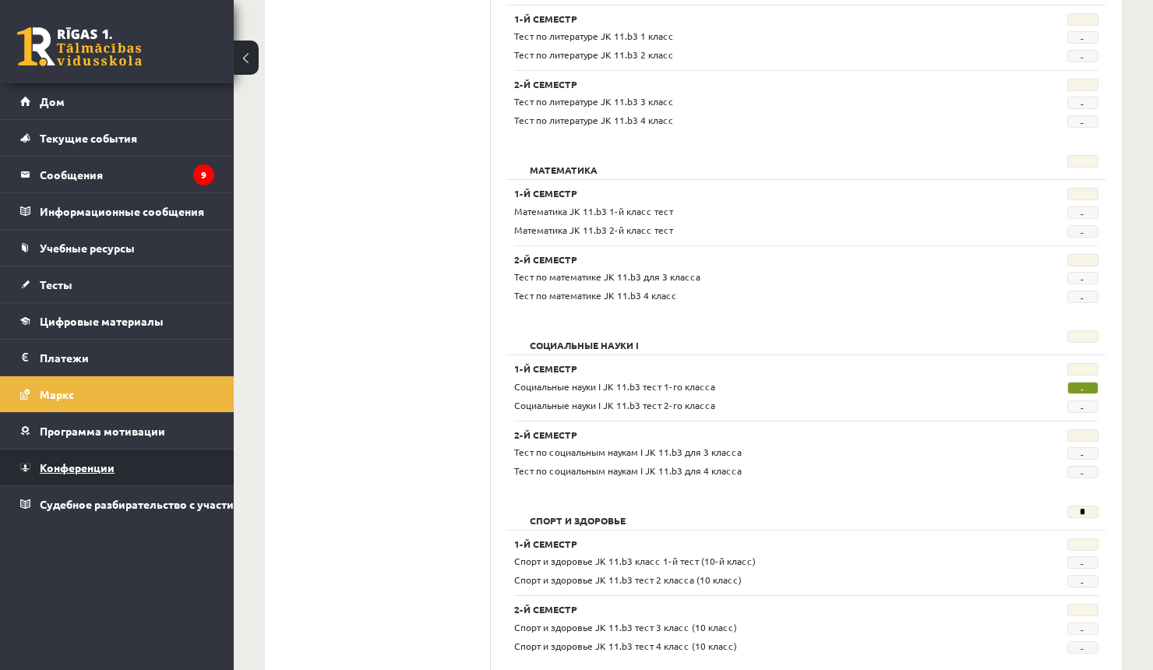
click at [58, 461] on font "Конференции" at bounding box center [77, 467] width 75 height 14
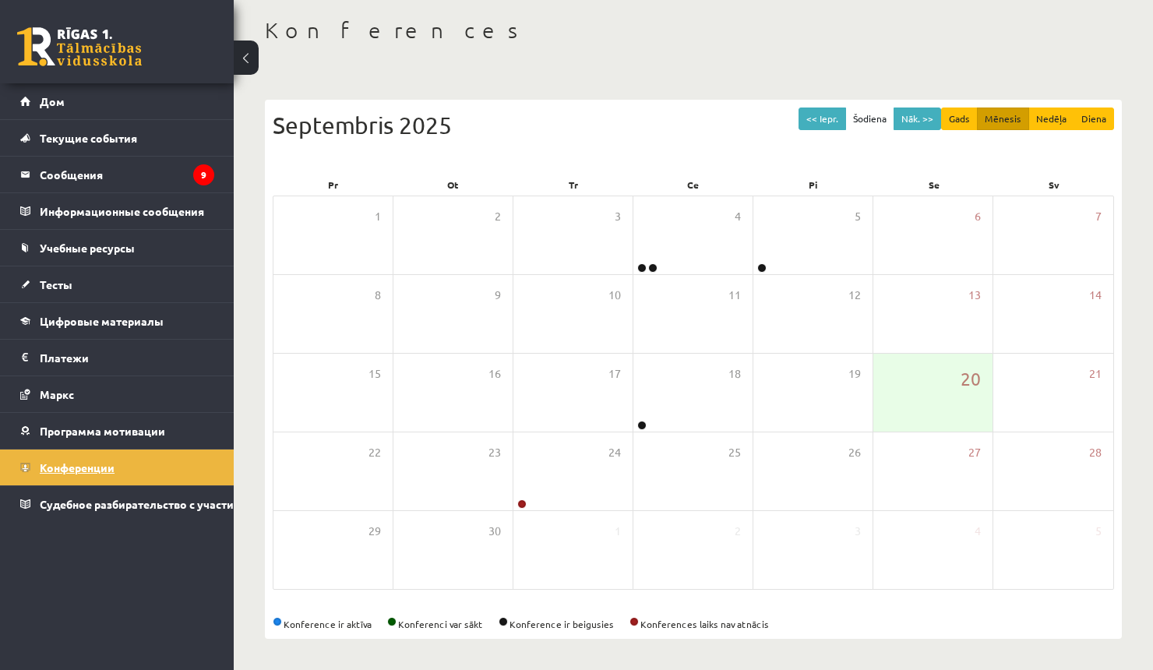
scroll to position [24, 0]
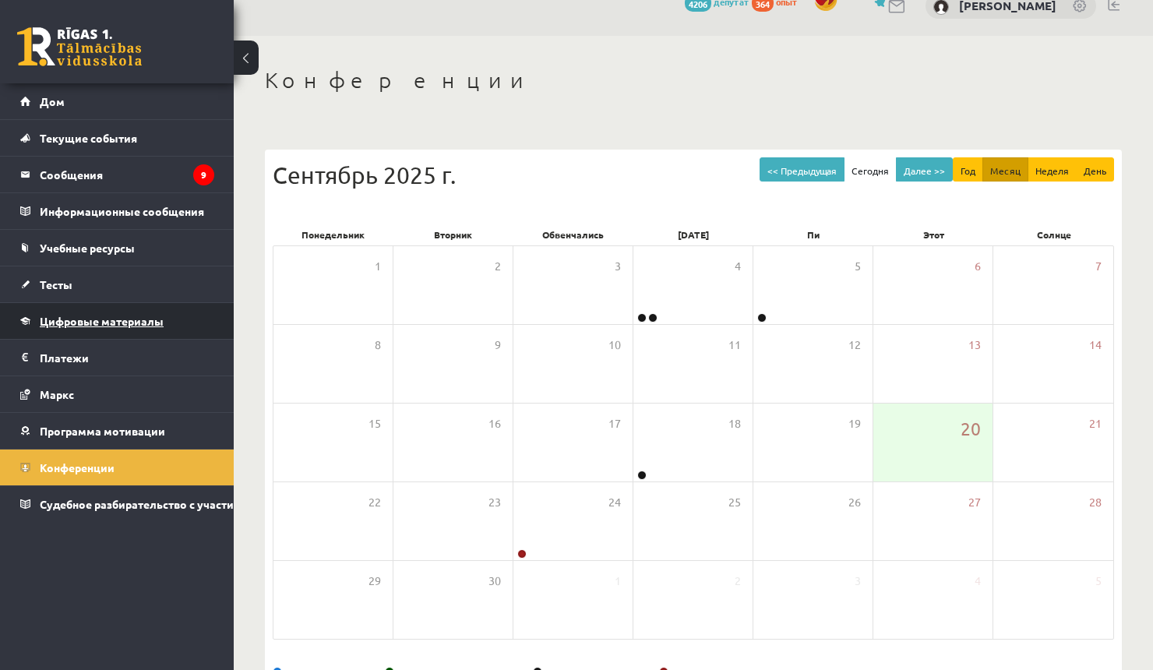
click at [61, 325] on font "Цифровые материалы" at bounding box center [102, 321] width 124 height 14
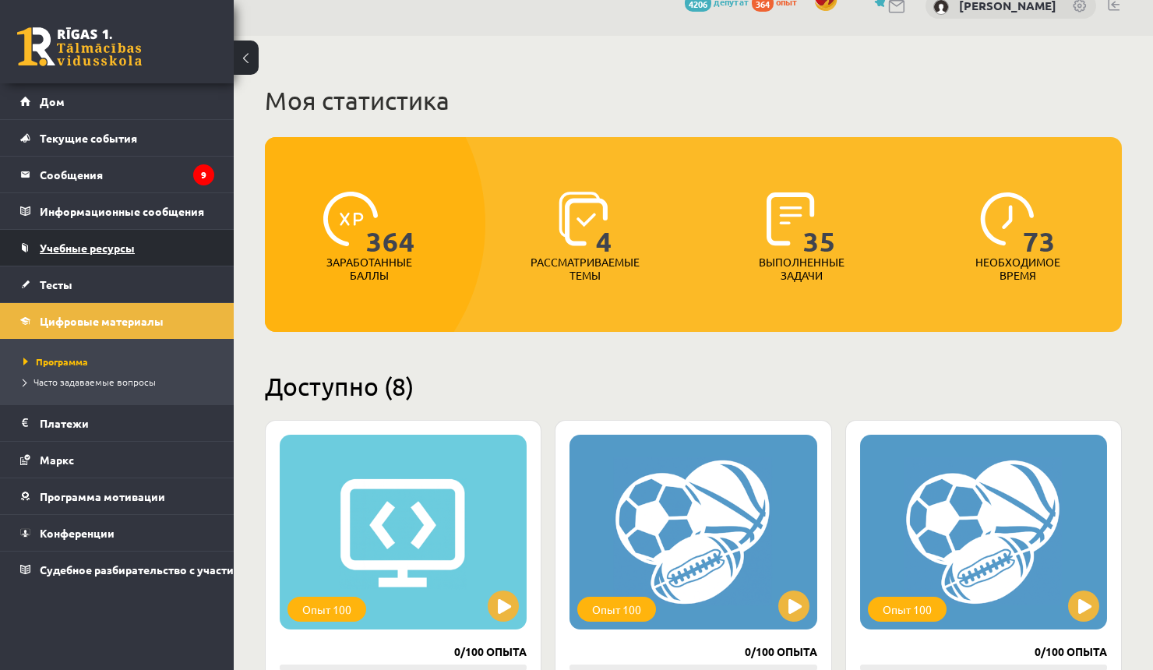
click at [58, 264] on link "Учебные ресурсы" at bounding box center [117, 248] width 194 height 36
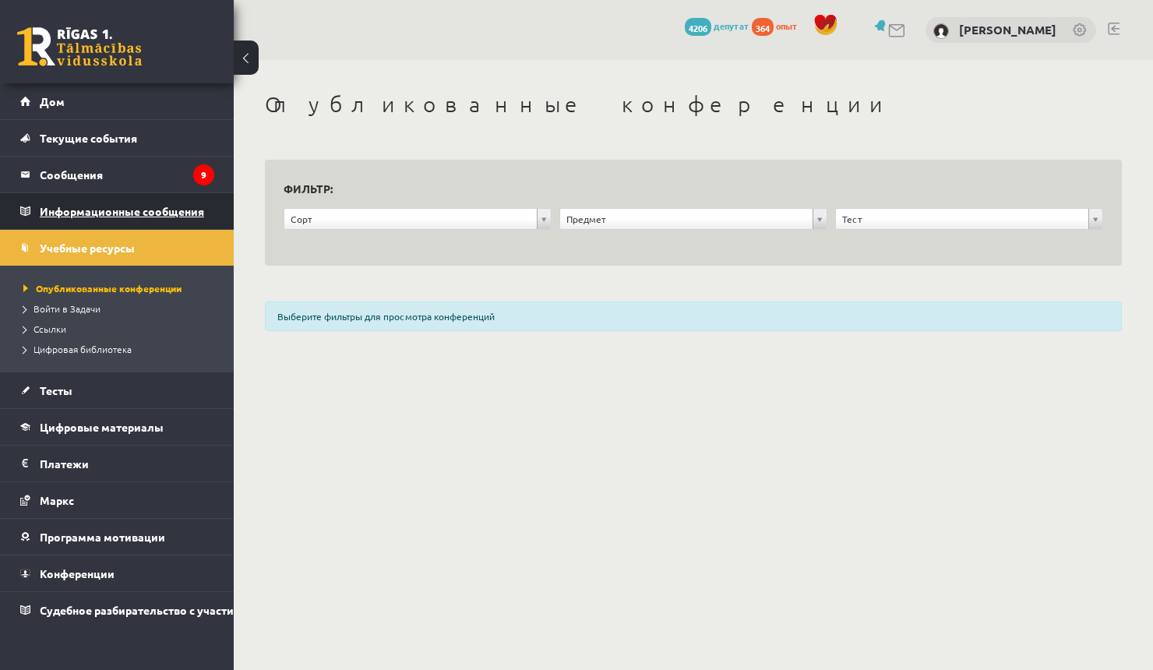
click at [48, 200] on legend "Информационные сообщения 0" at bounding box center [127, 211] width 175 height 36
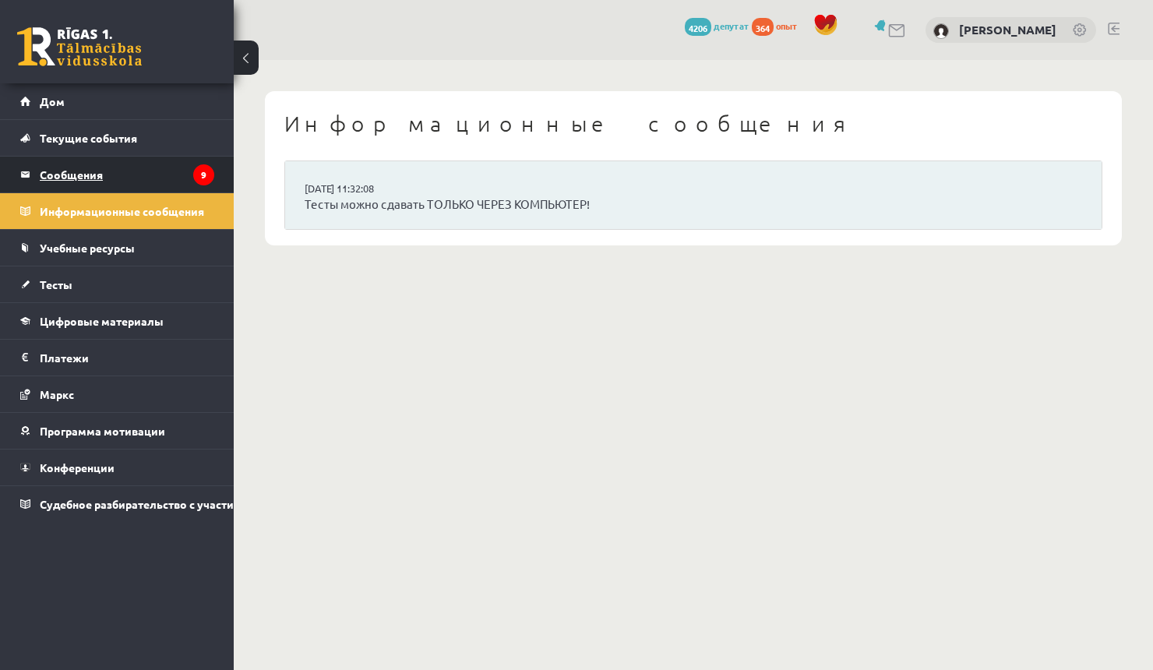
click at [57, 167] on legend "Сообщения 9" at bounding box center [127, 175] width 175 height 36
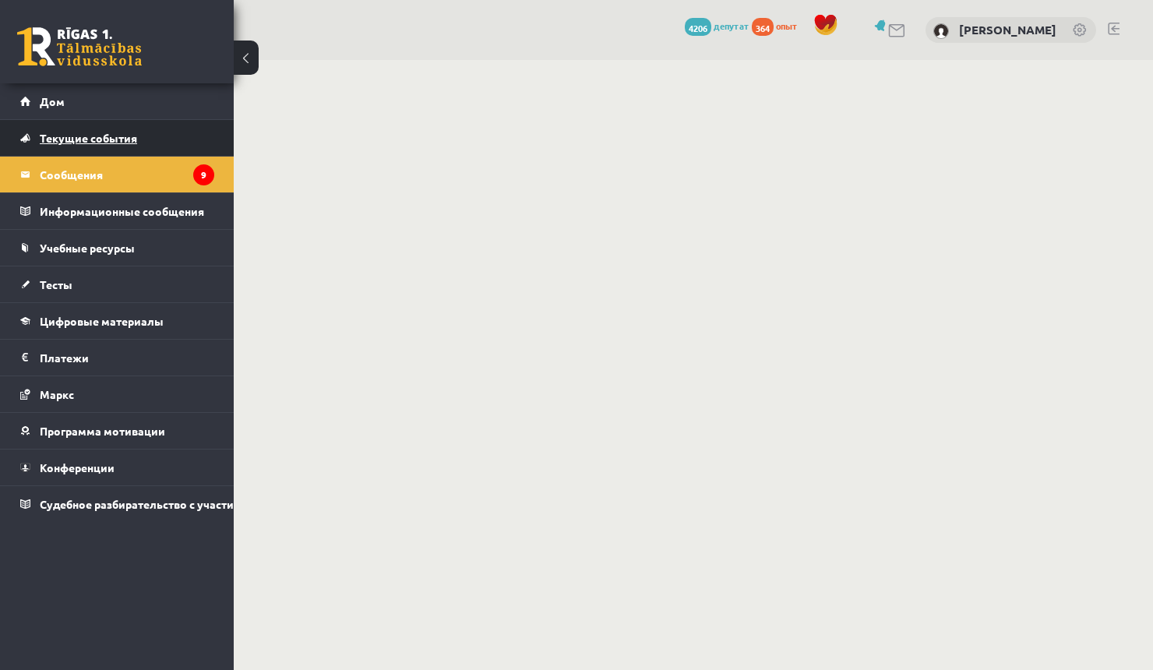
click at [63, 133] on font "Текущие события" at bounding box center [88, 138] width 97 height 14
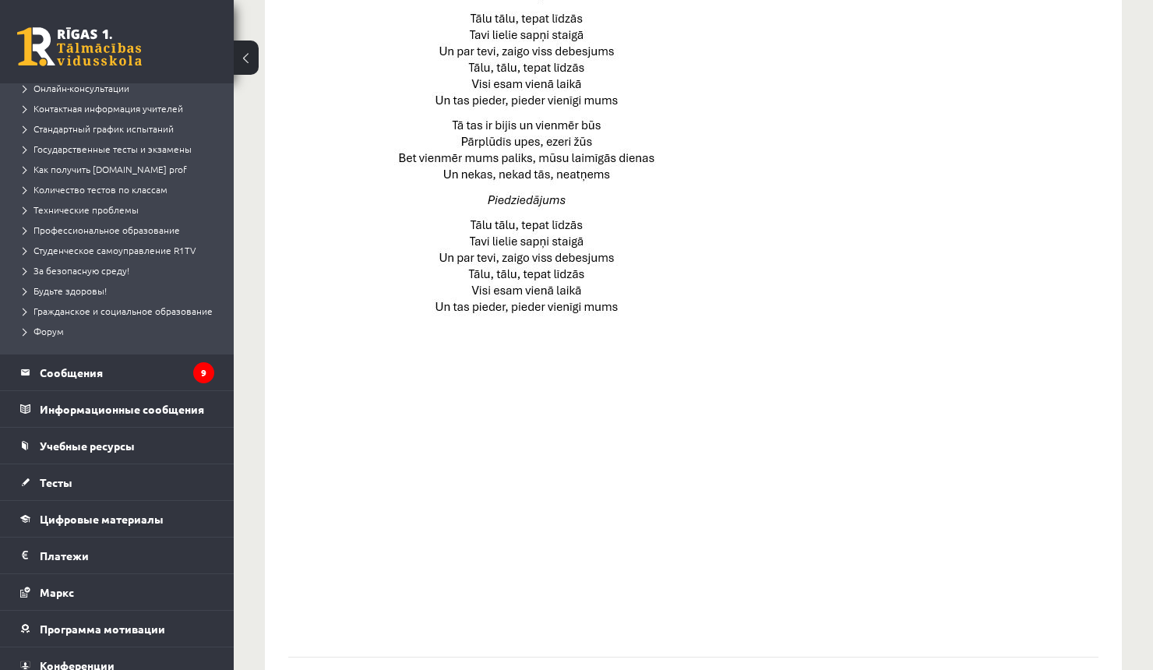
scroll to position [978, 0]
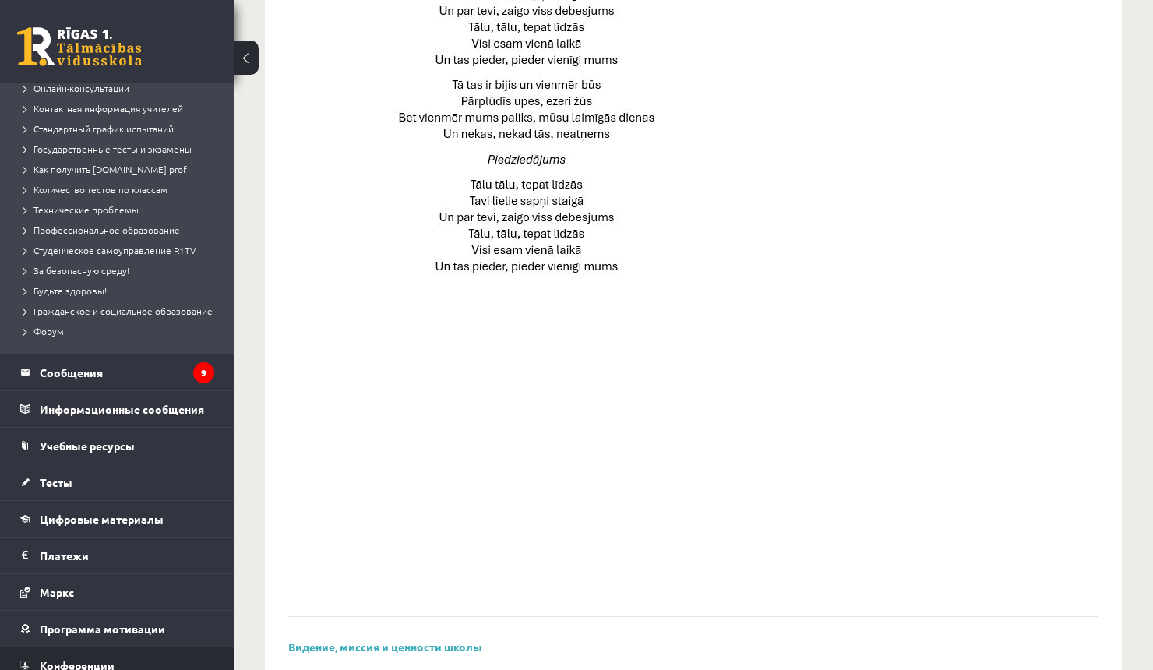
click at [40, 669] on link "Конференции" at bounding box center [117, 665] width 194 height 36
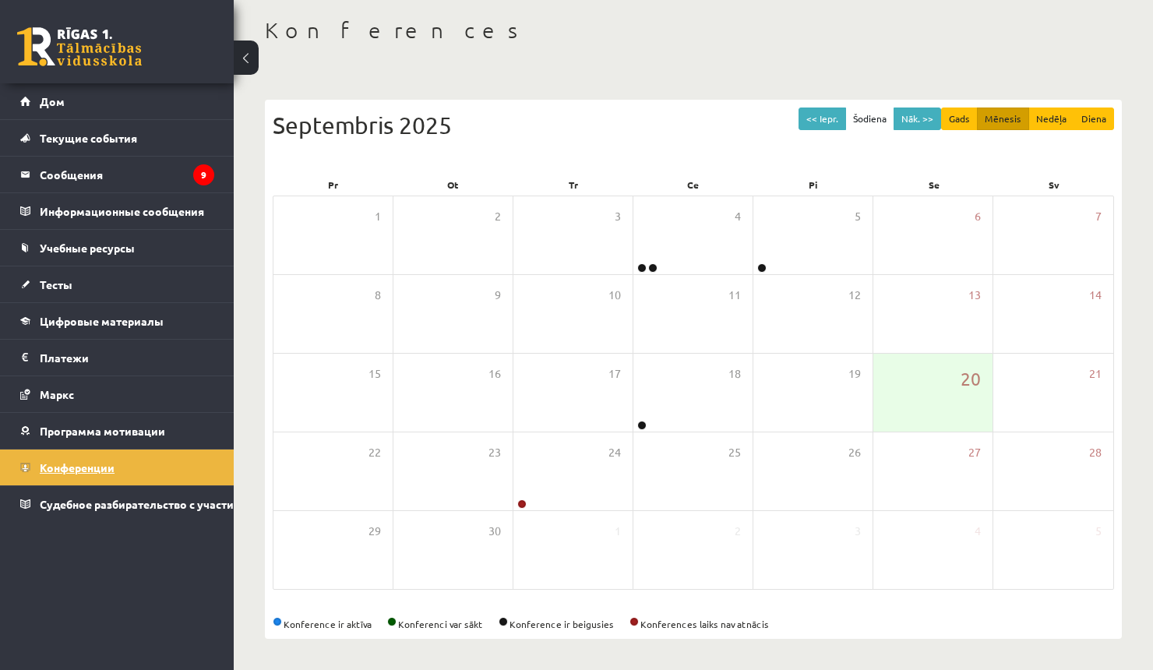
scroll to position [24, 0]
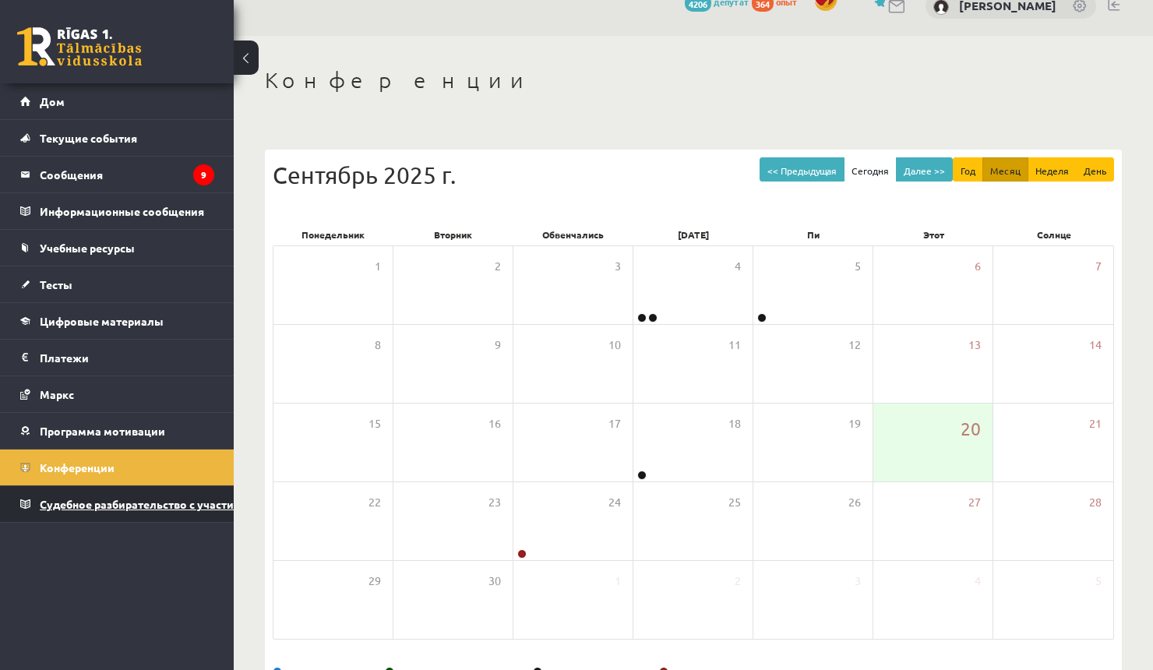
click at [55, 502] on font "Судебное разбирательство с участием [PERSON_NAME]" at bounding box center [190, 504] width 301 height 14
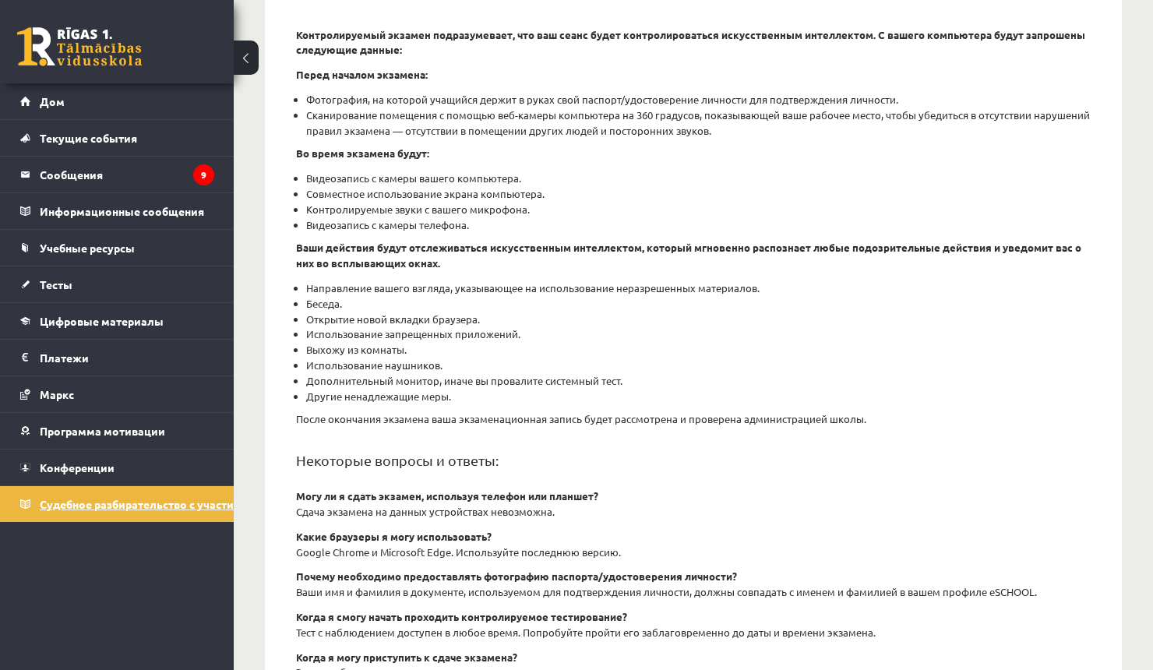
scroll to position [433, 0]
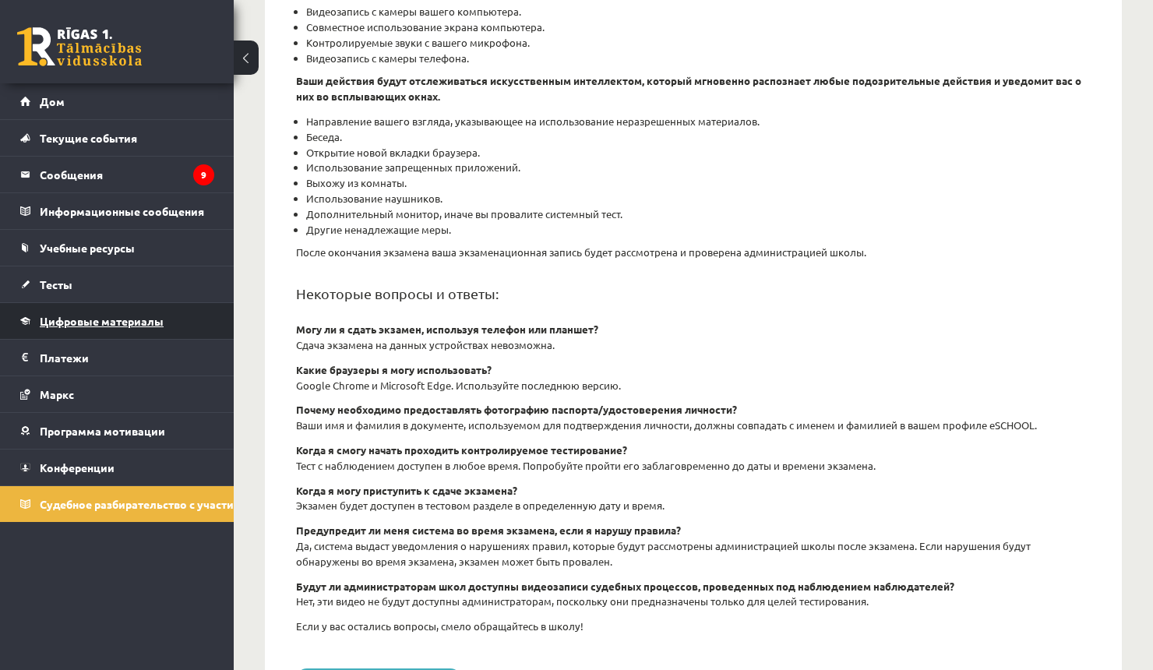
click at [63, 313] on link "Цифровые материалы" at bounding box center [117, 321] width 194 height 36
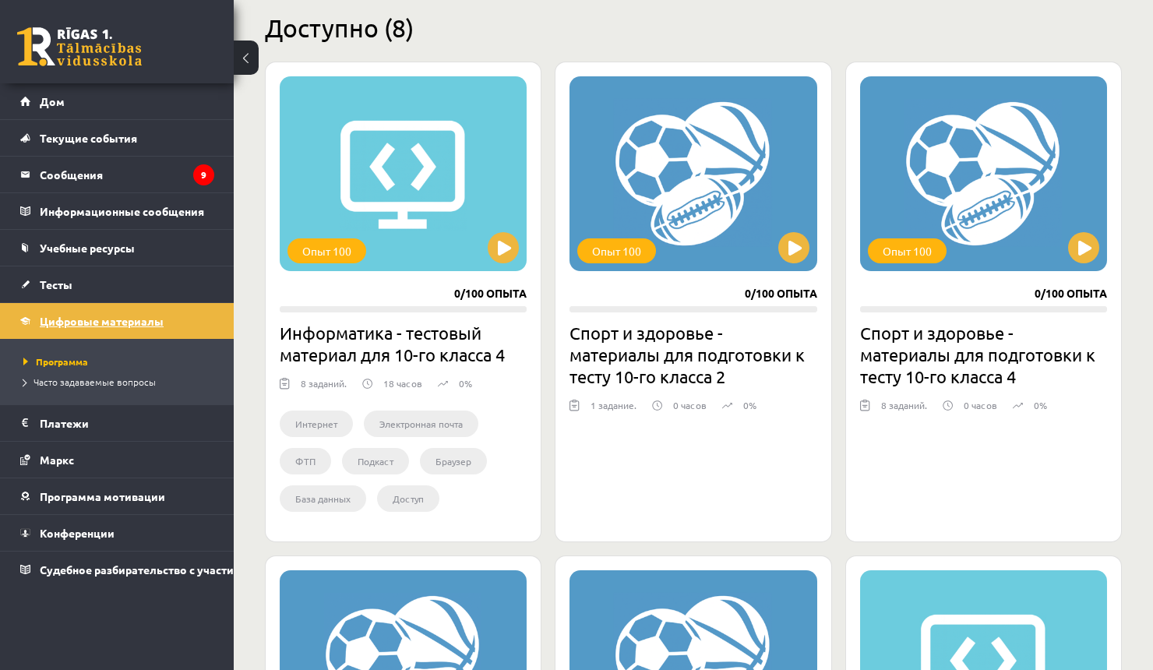
scroll to position [376, 0]
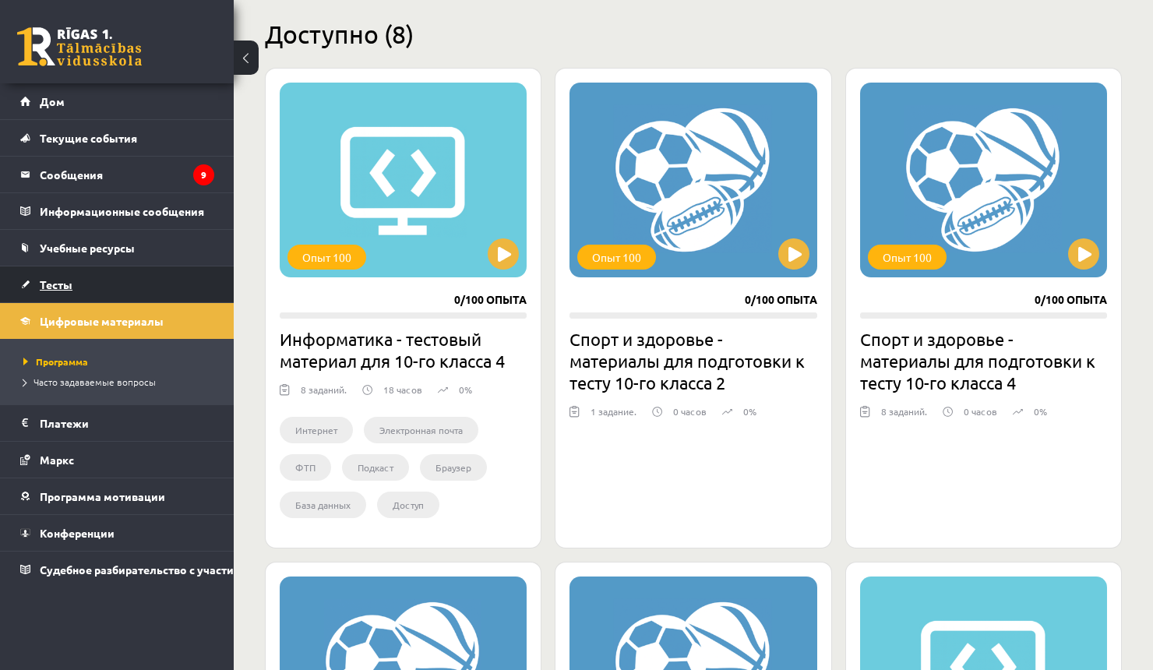
click at [57, 273] on link "Тесты" at bounding box center [117, 284] width 194 height 36
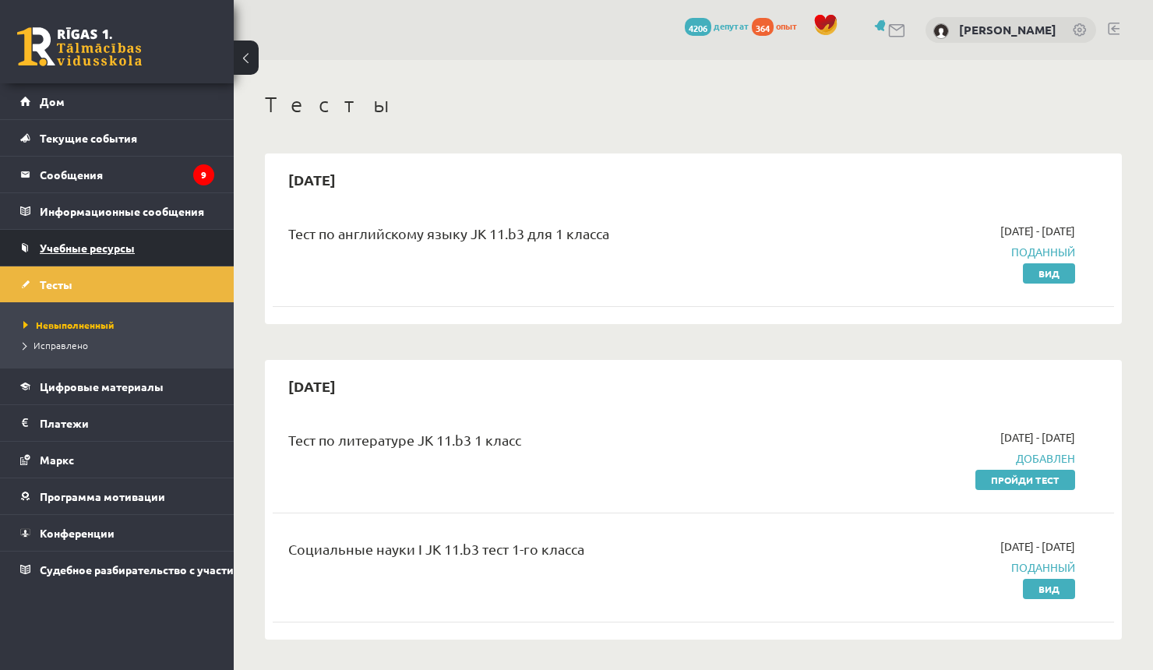
click at [53, 252] on font "Учебные ресурсы" at bounding box center [87, 248] width 95 height 14
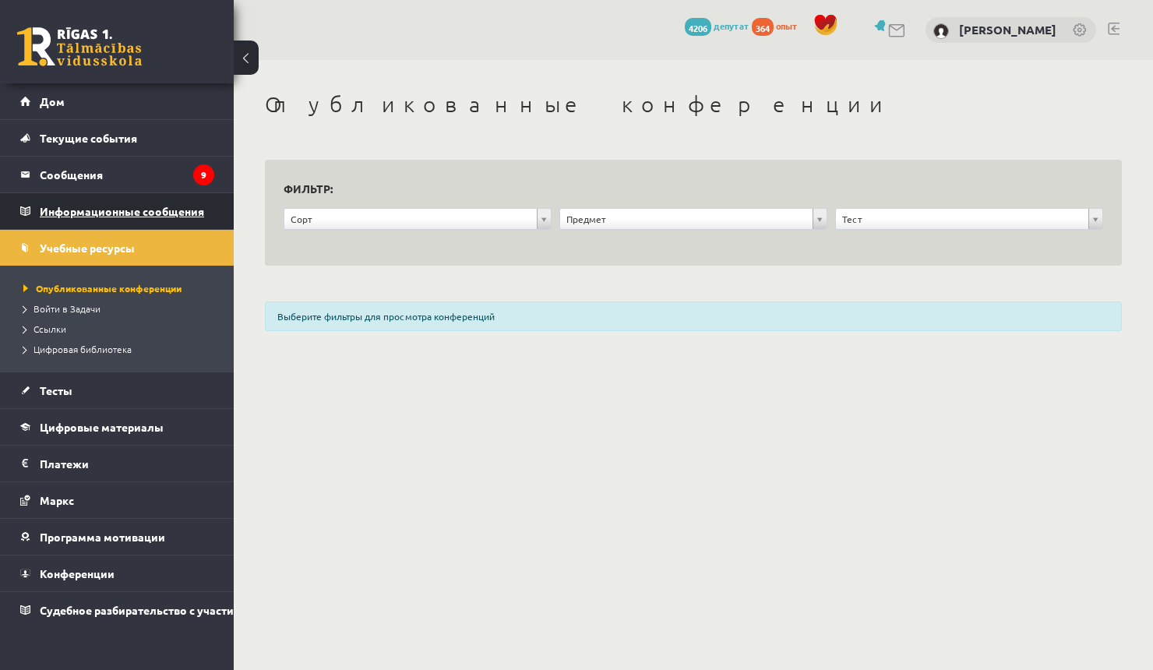
click at [49, 214] on font "Информационные сообщения" at bounding box center [122, 211] width 164 height 14
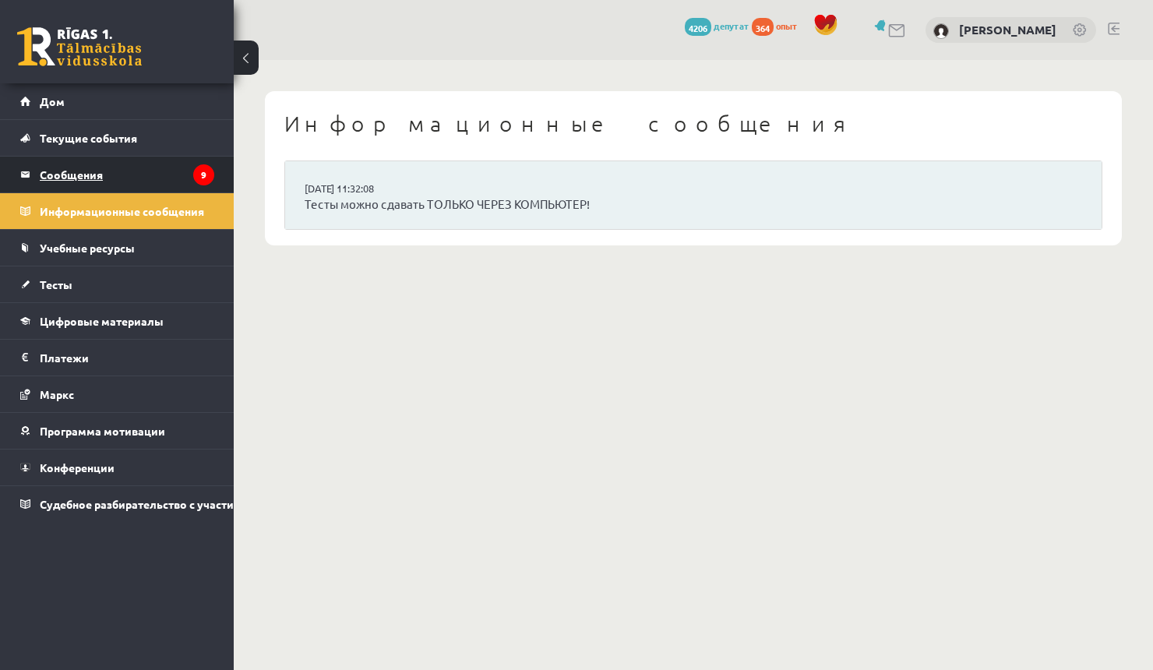
click at [53, 181] on legend "Сообщения 9" at bounding box center [127, 175] width 175 height 36
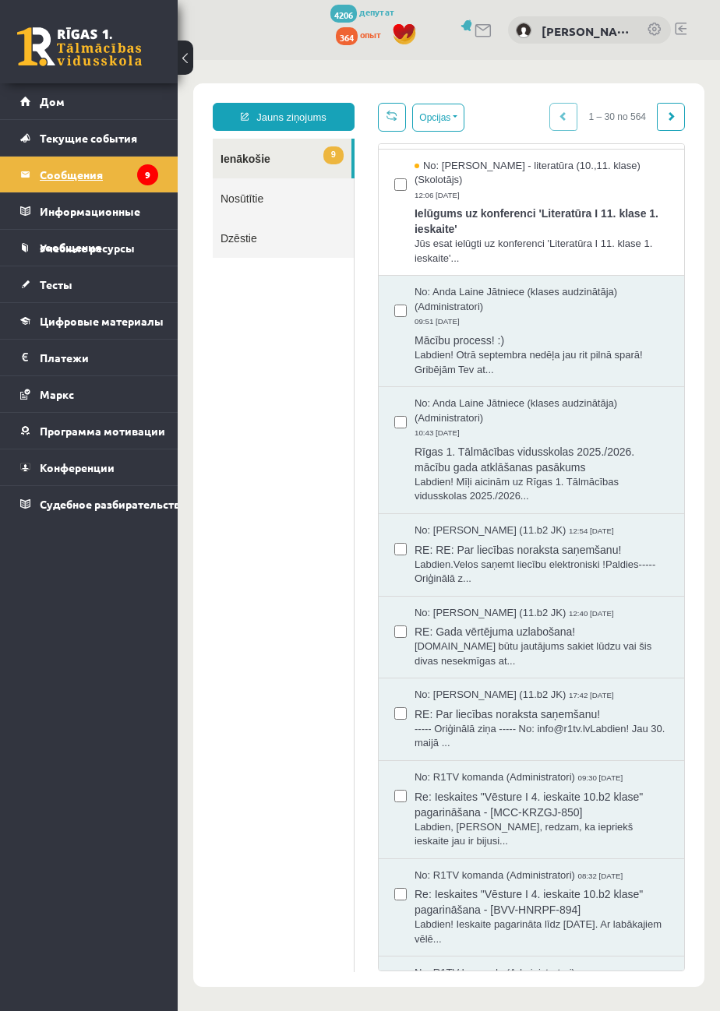
scroll to position [971, 0]
